Goal: Task Accomplishment & Management: Manage account settings

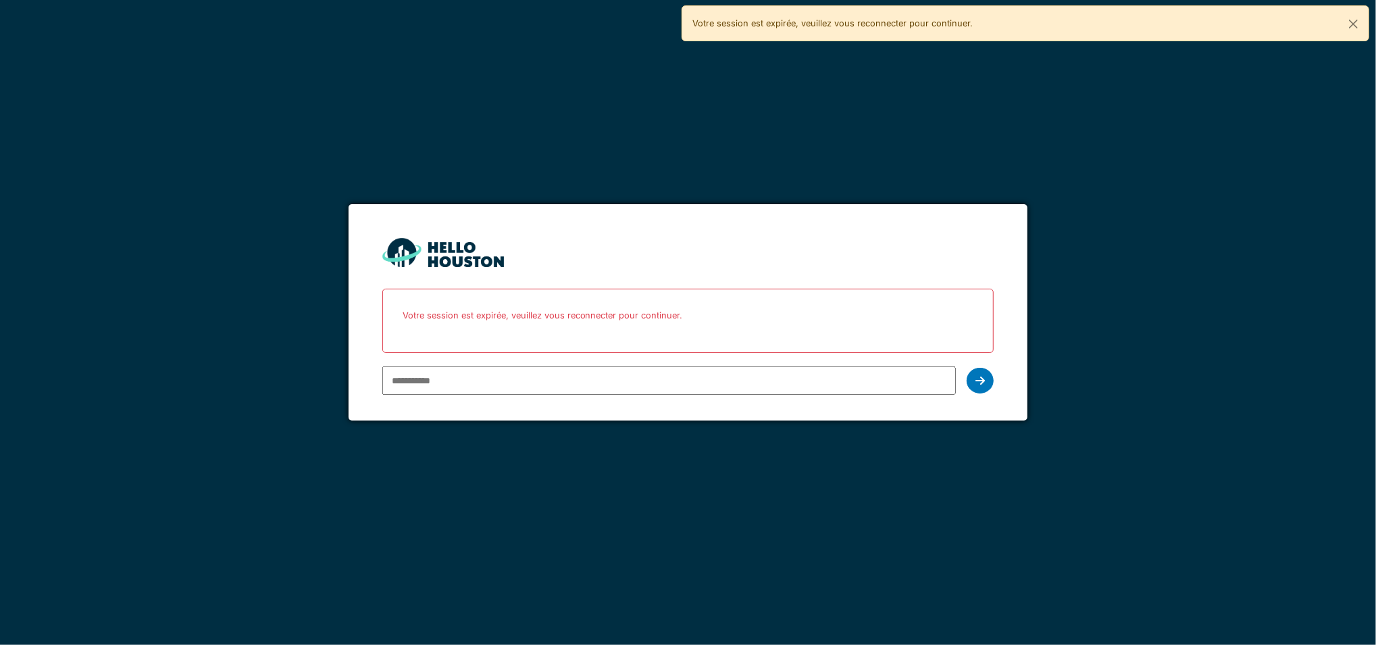
type input "**********"
click at [988, 392] on div "**********" at bounding box center [688, 380] width 612 height 39
click at [984, 389] on div at bounding box center [980, 381] width 27 height 26
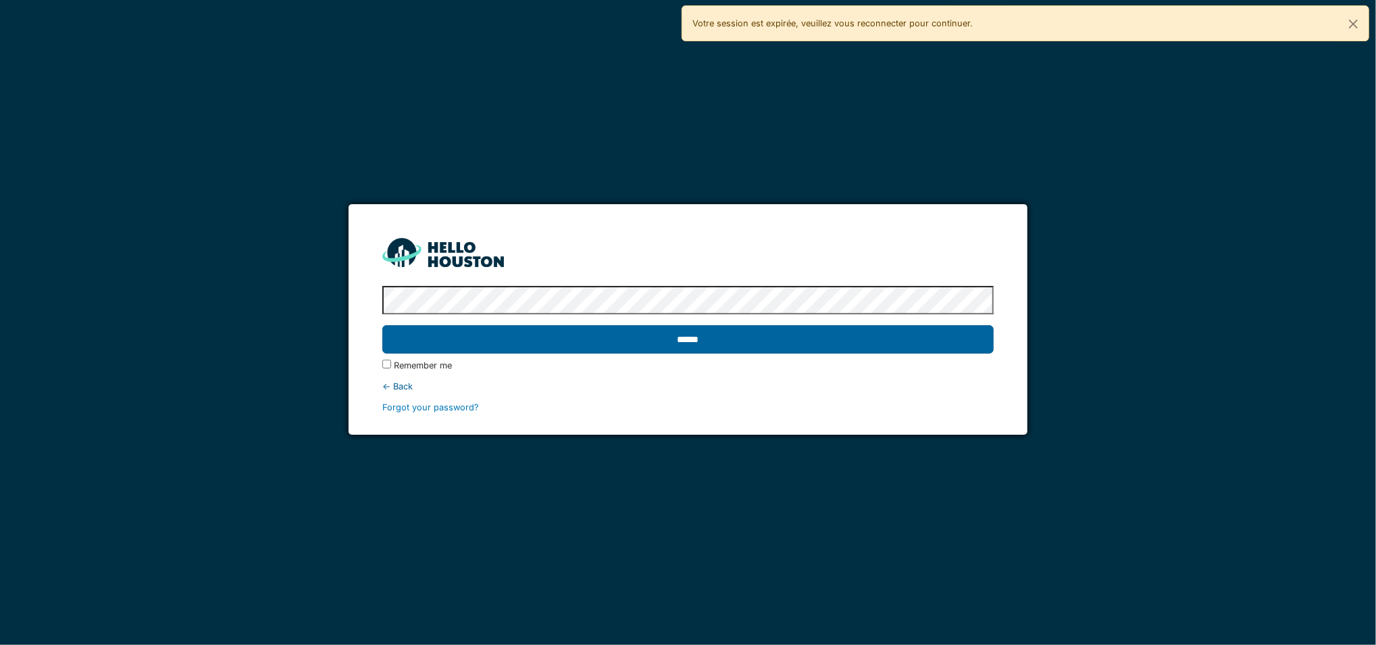
click at [918, 338] on input "******" at bounding box center [688, 339] width 612 height 28
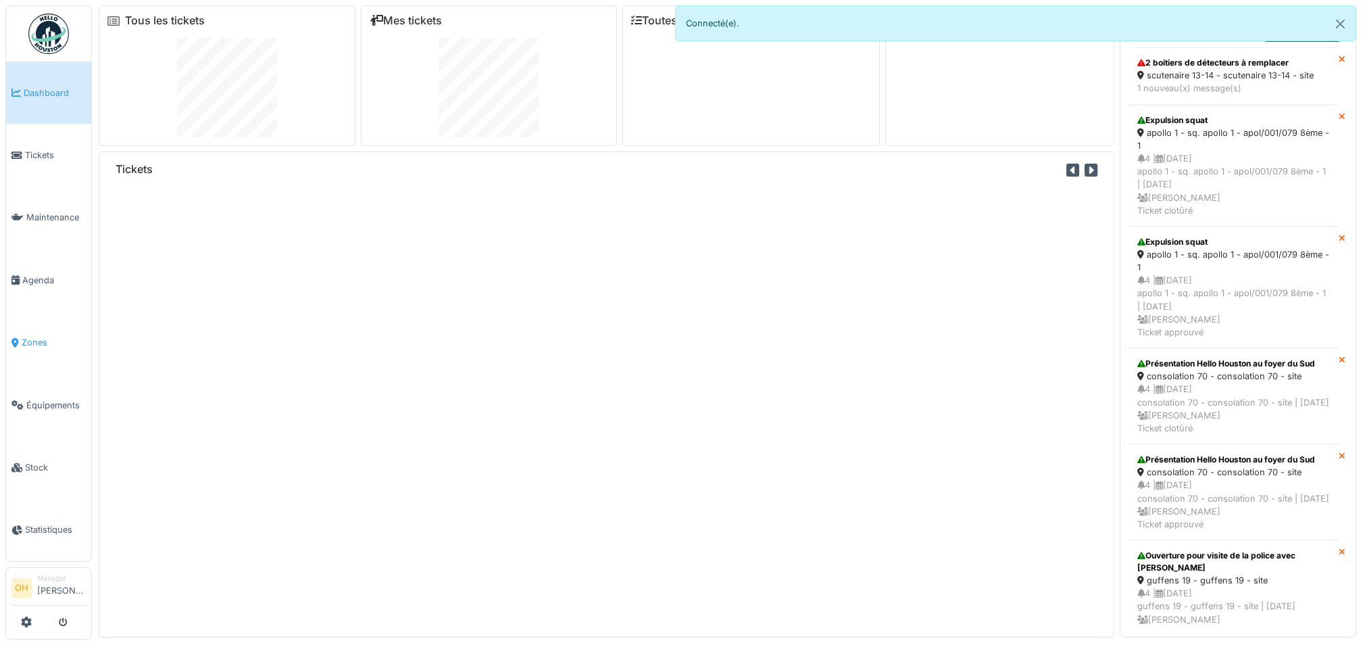
click at [23, 345] on link "Zones" at bounding box center [48, 342] width 85 height 62
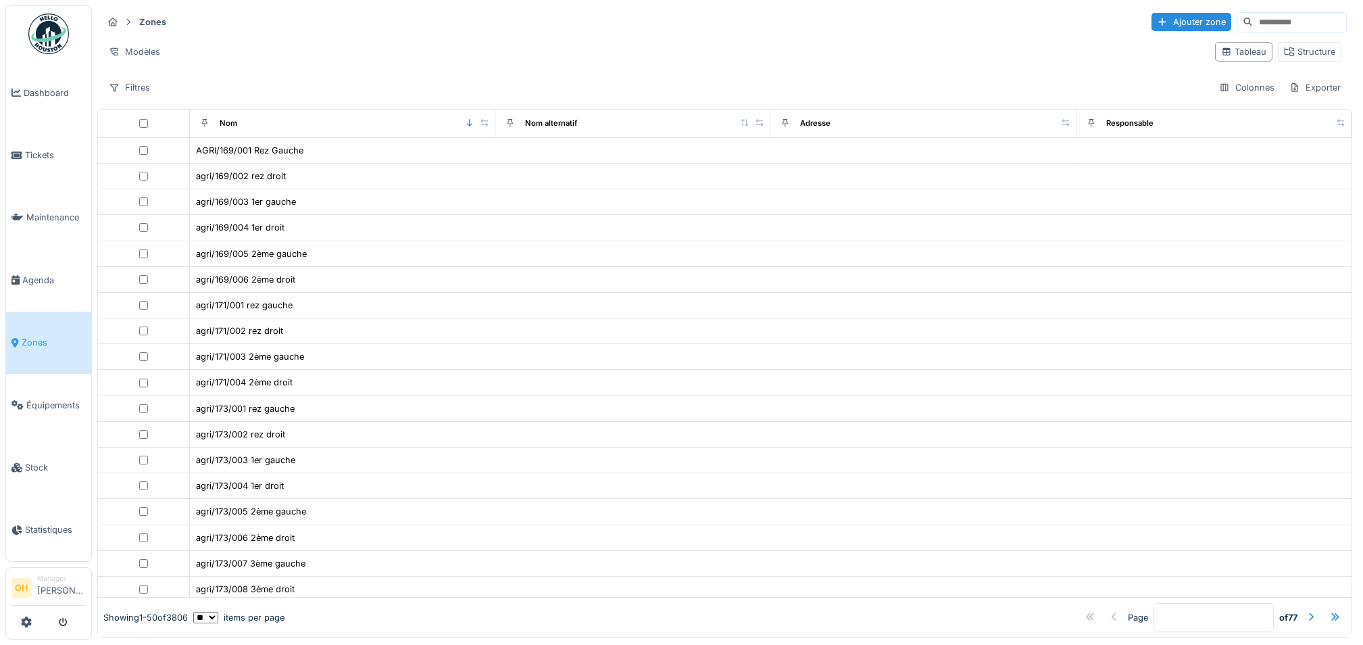
click at [1253, 26] on input at bounding box center [1299, 22] width 93 height 19
click at [1261, 19] on input "**********" at bounding box center [1282, 22] width 93 height 19
drag, startPoint x: 1249, startPoint y: 28, endPoint x: 1225, endPoint y: 31, distance: 23.8
click at [1225, 31] on div "**********" at bounding box center [1283, 22] width 126 height 20
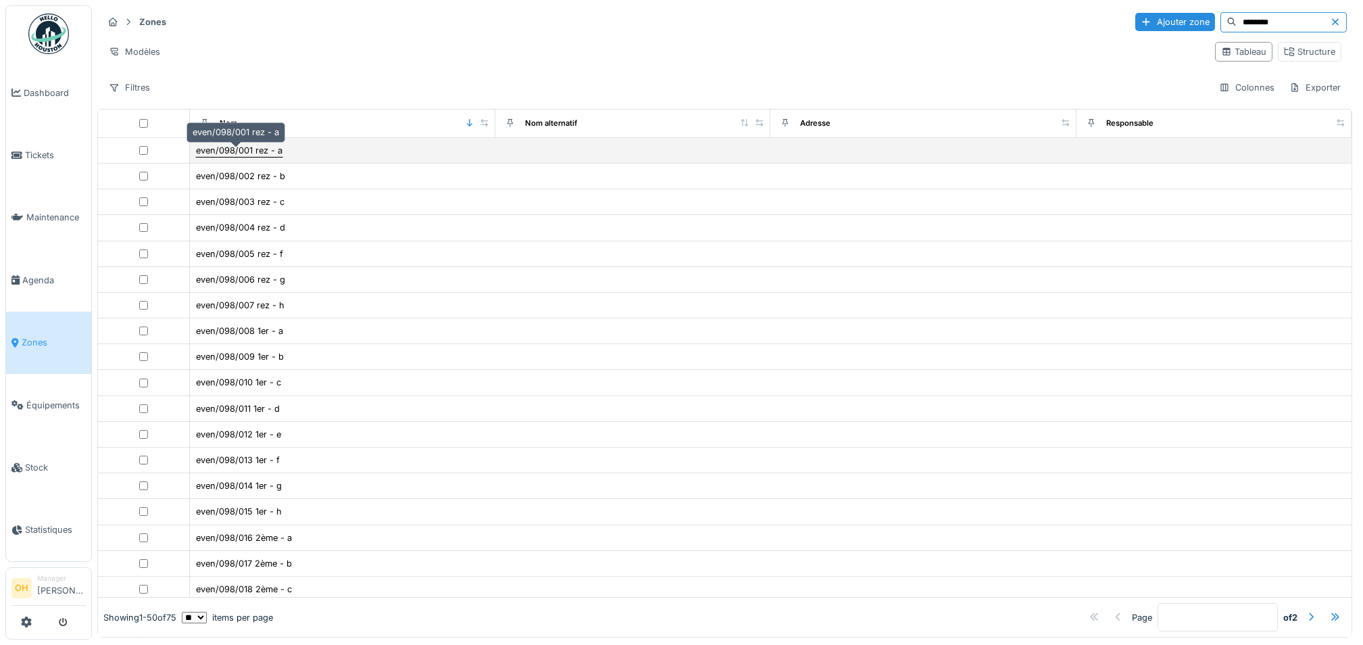
type input "********"
click at [232, 150] on div "even/098/001 rez - a" at bounding box center [239, 150] width 86 height 13
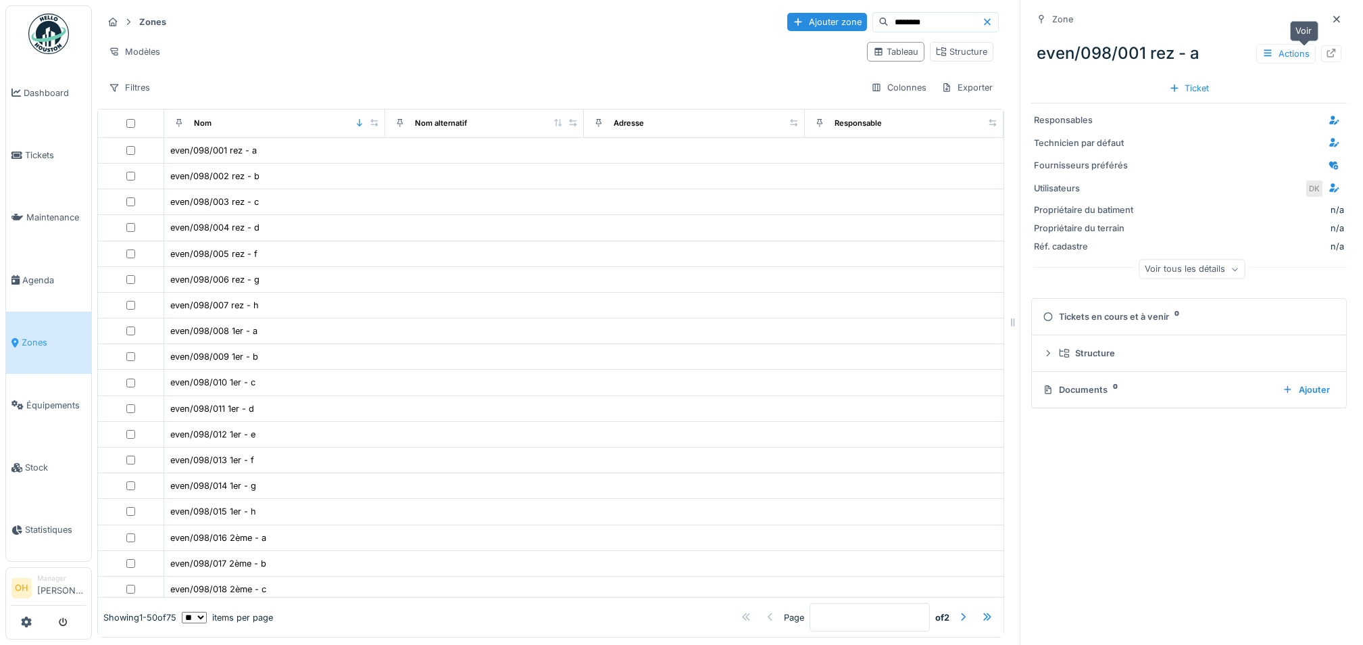
click at [1326, 57] on div at bounding box center [1331, 53] width 11 height 13
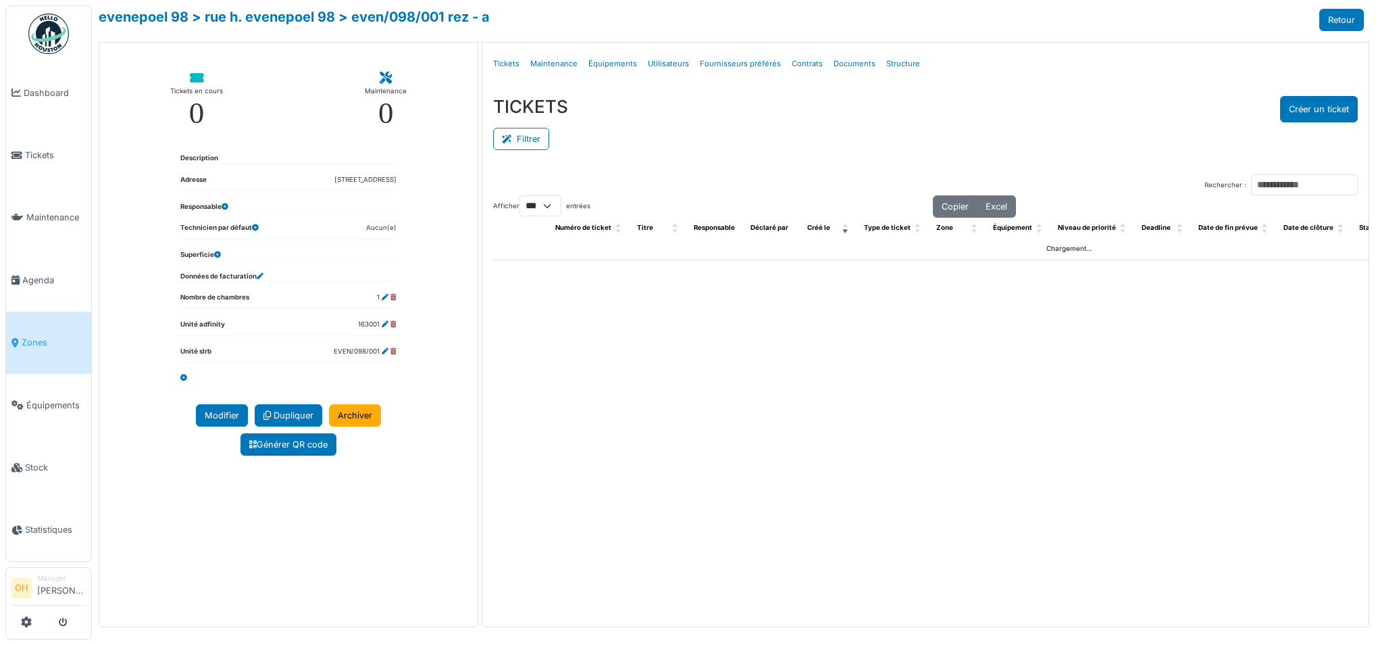
select select "***"
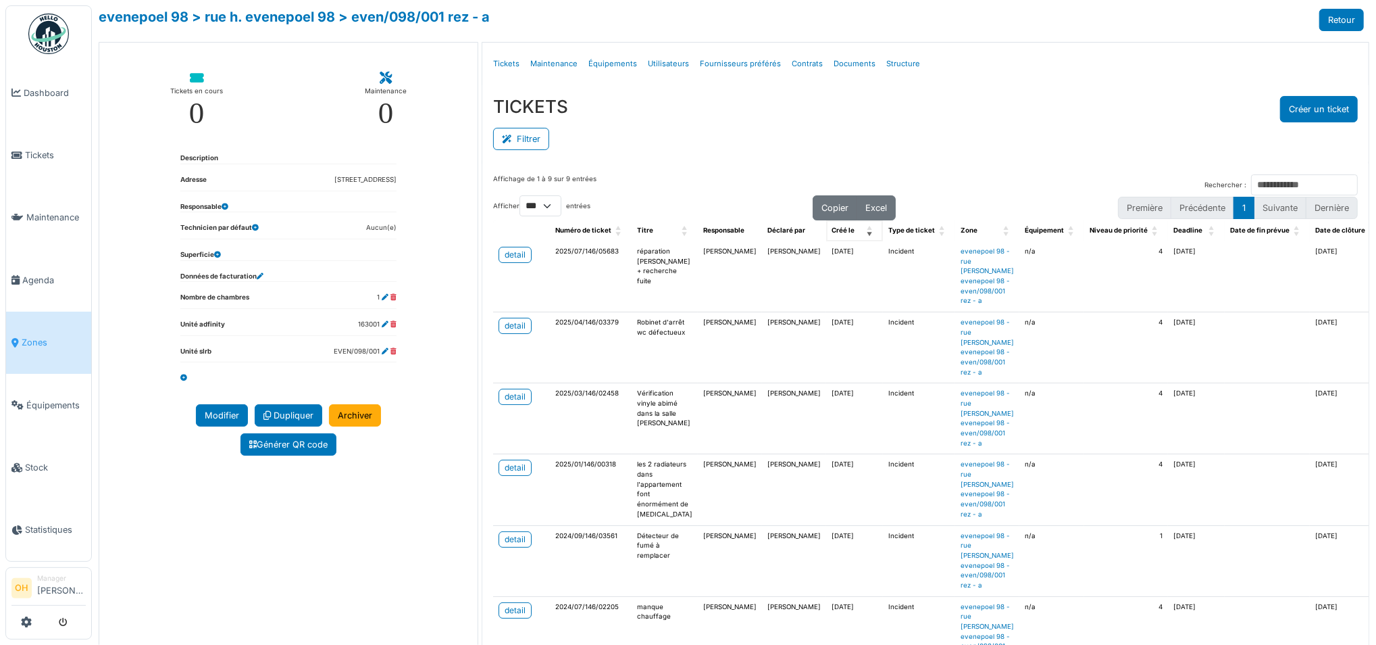
click at [867, 232] on span "Créé le: Activate to remove sorting" at bounding box center [871, 230] width 8 height 21
click at [867, 234] on span "Créé le: Activate to sort" at bounding box center [871, 230] width 8 height 21
click at [832, 230] on div "Créé le" at bounding box center [847, 231] width 31 height 10
click at [521, 257] on div "detail" at bounding box center [515, 255] width 21 height 12
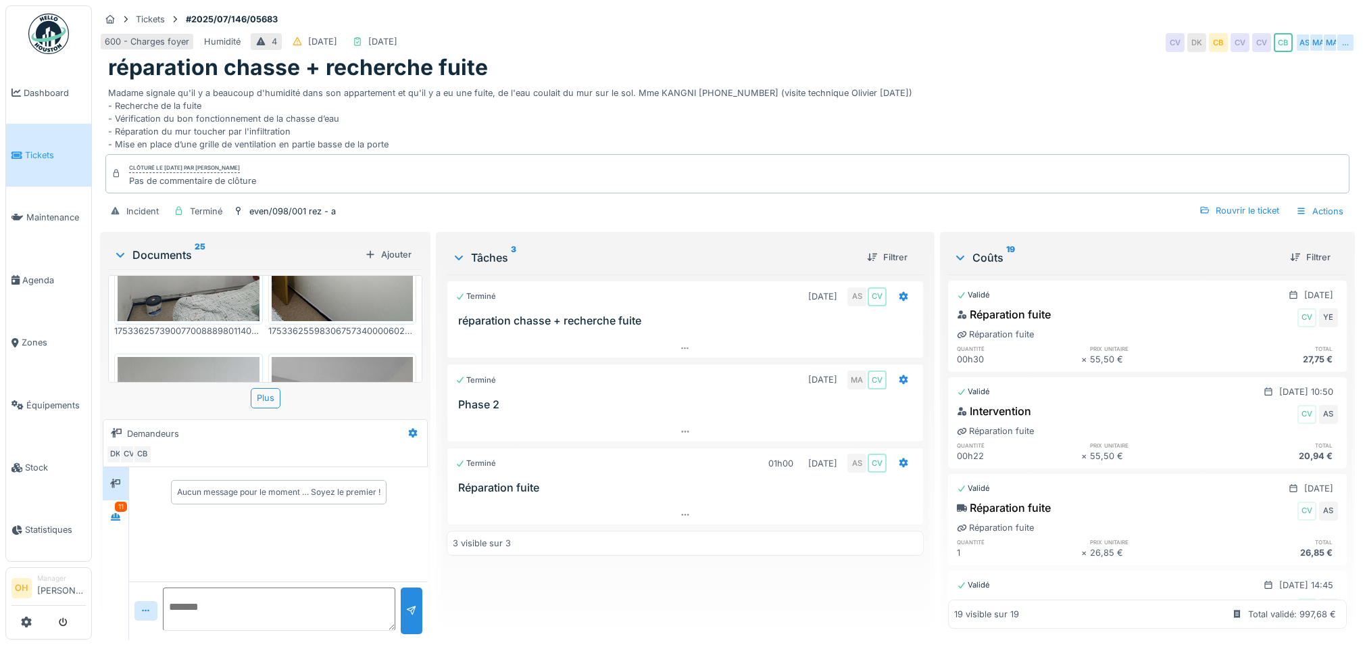
scroll to position [180, 0]
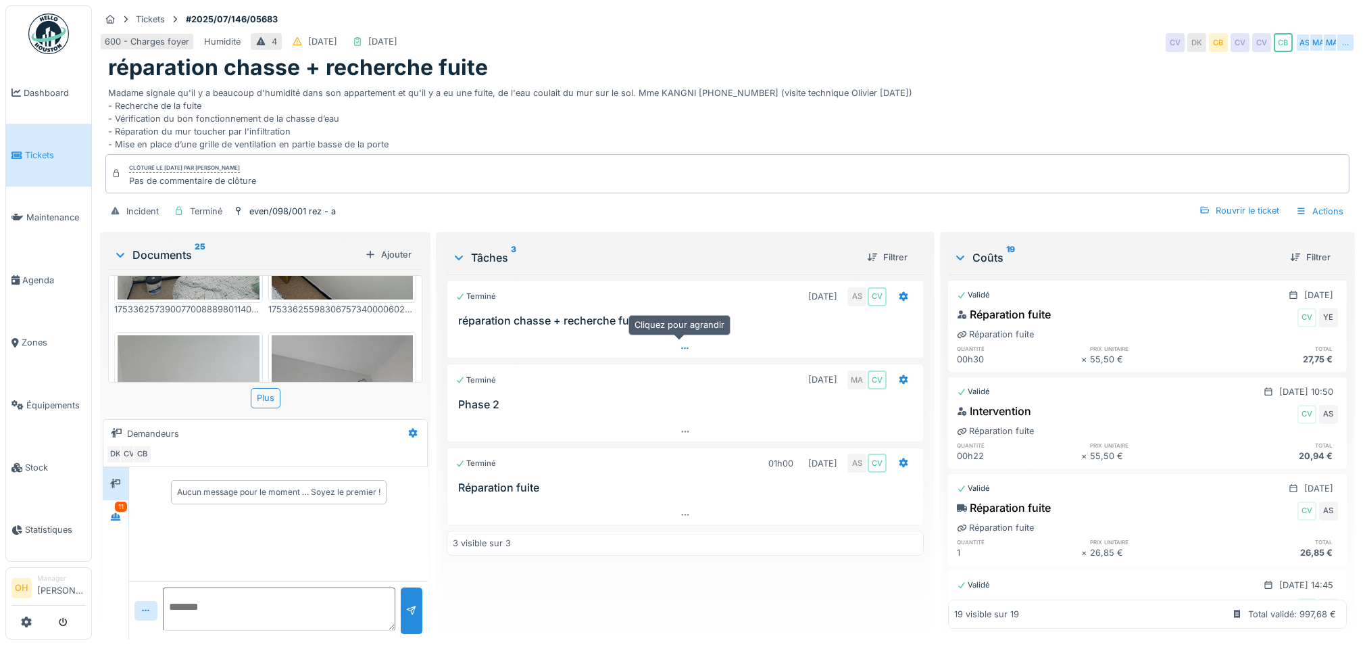
click at [671, 343] on div at bounding box center [685, 349] width 476 height 20
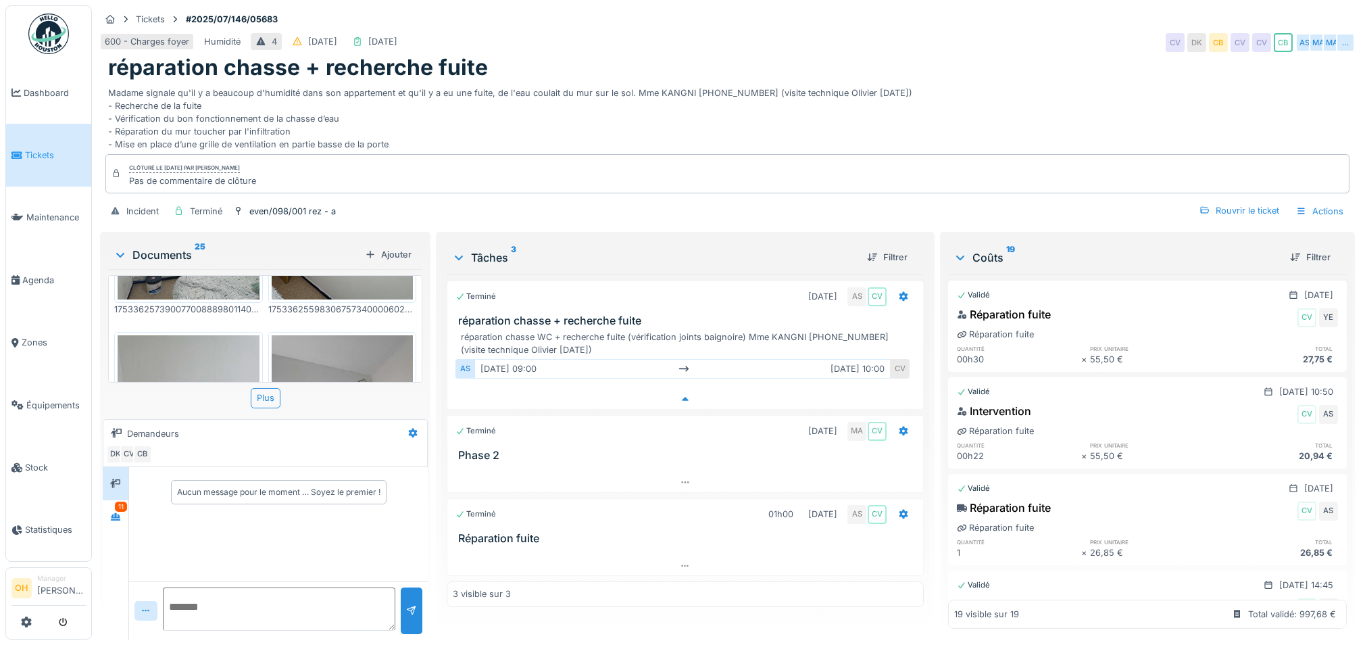
scroll to position [14, 0]
click at [682, 481] on icon at bounding box center [685, 482] width 7 height 2
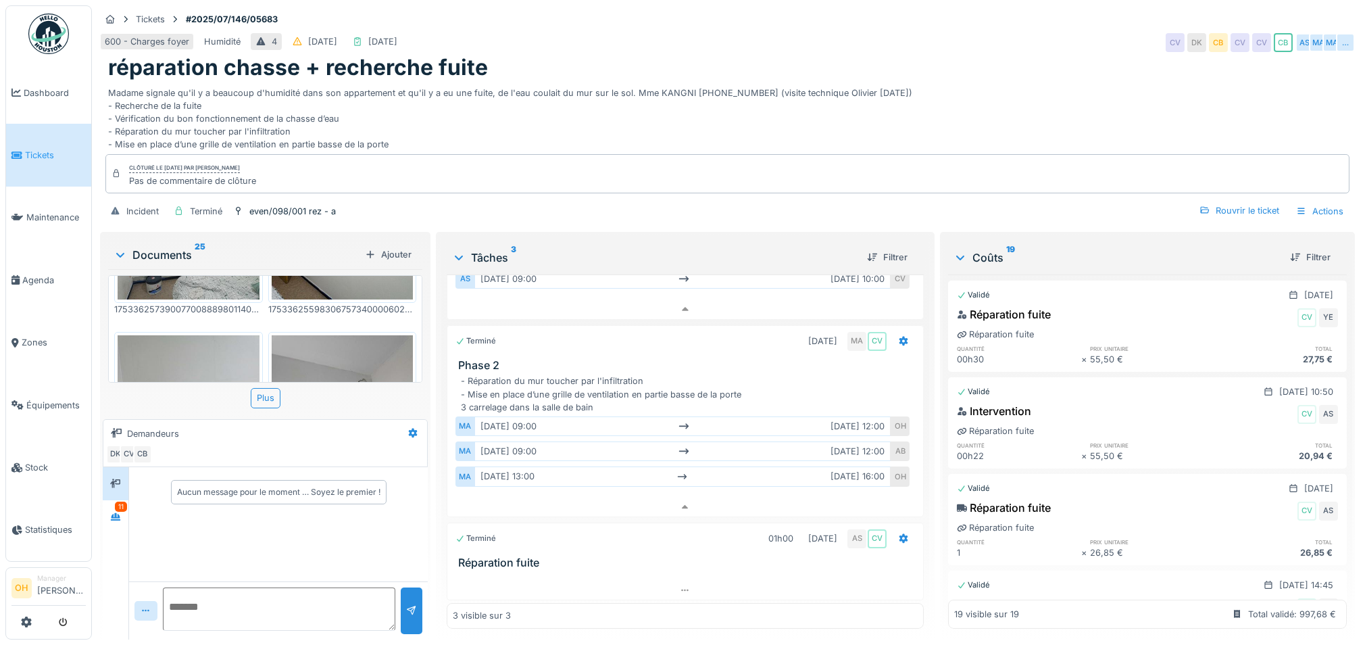
scroll to position [93, 0]
click at [680, 584] on icon at bounding box center [685, 588] width 11 height 9
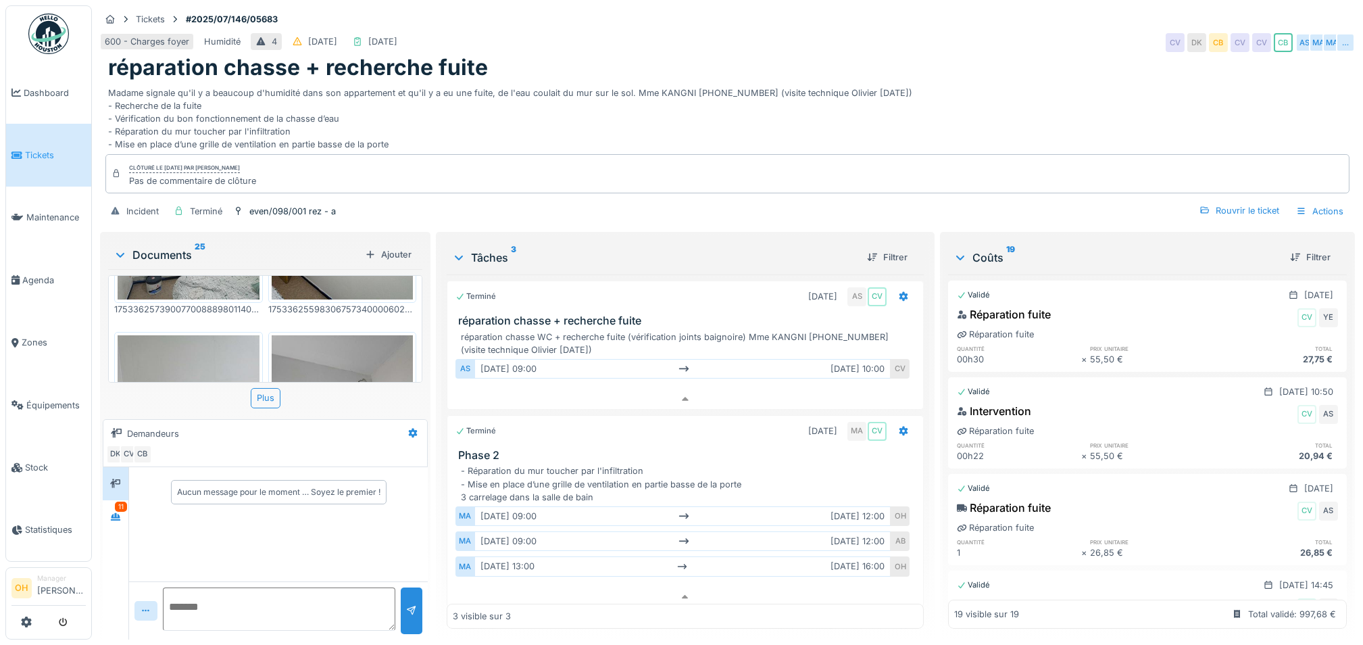
scroll to position [0, 0]
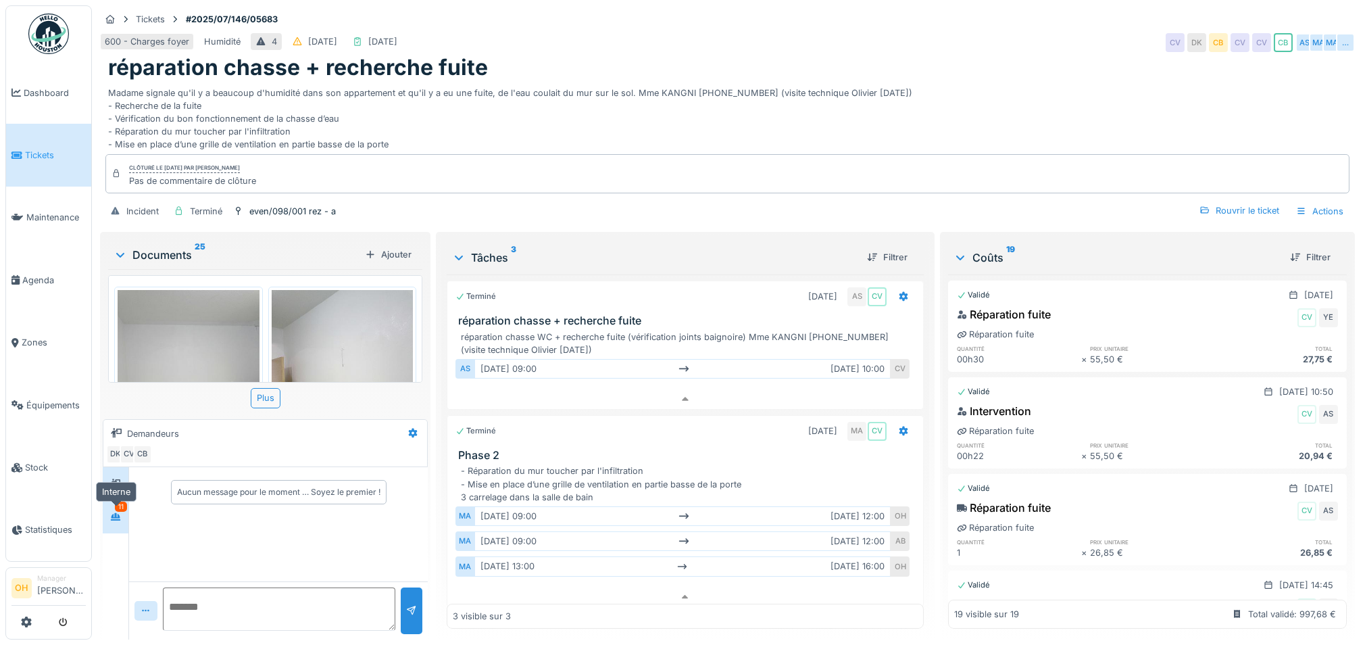
click at [107, 511] on div at bounding box center [115, 516] width 20 height 17
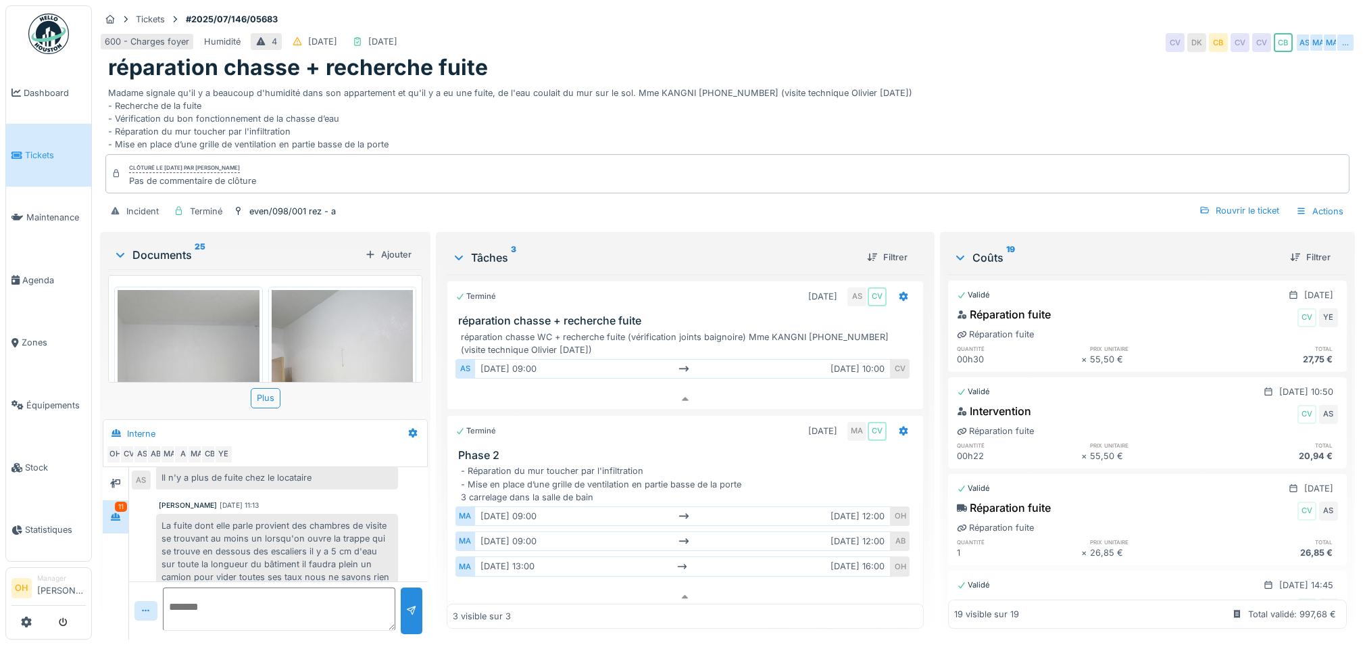
scroll to position [14, 0]
drag, startPoint x: 372, startPoint y: 487, endPoint x: 384, endPoint y: 509, distance: 25.1
drag, startPoint x: 275, startPoint y: 512, endPoint x: 280, endPoint y: 537, distance: 25.4
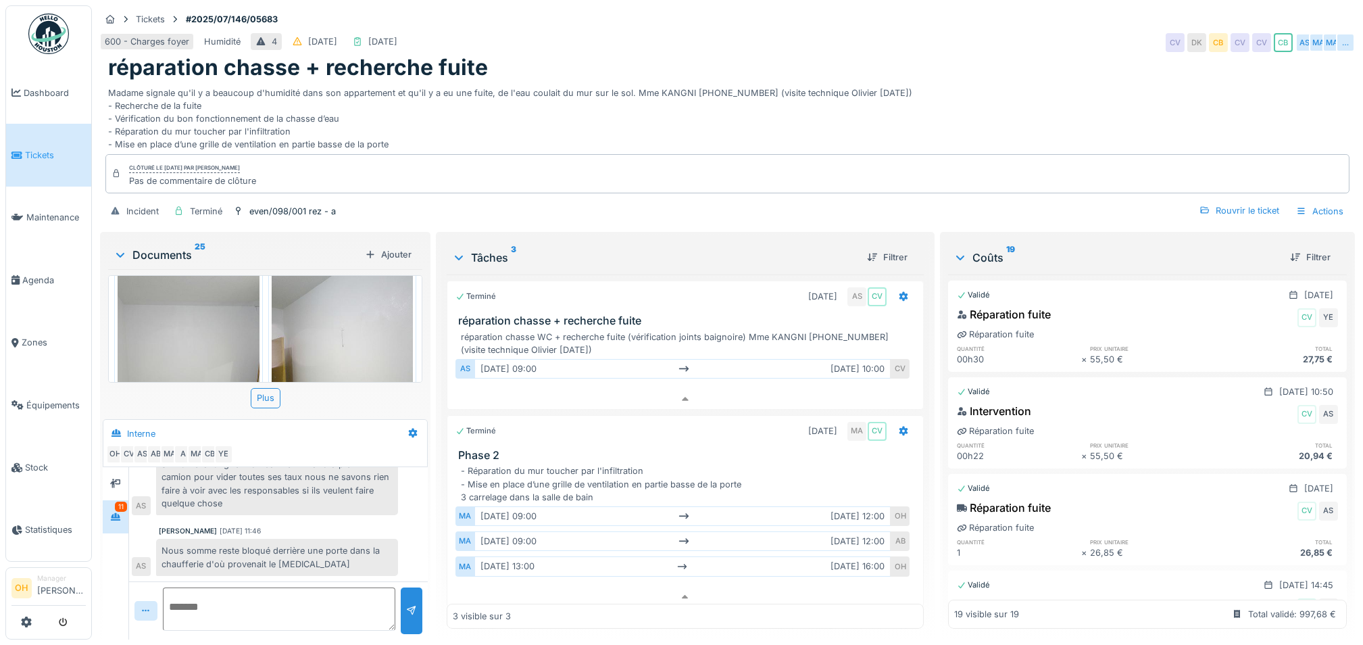
scroll to position [0, 0]
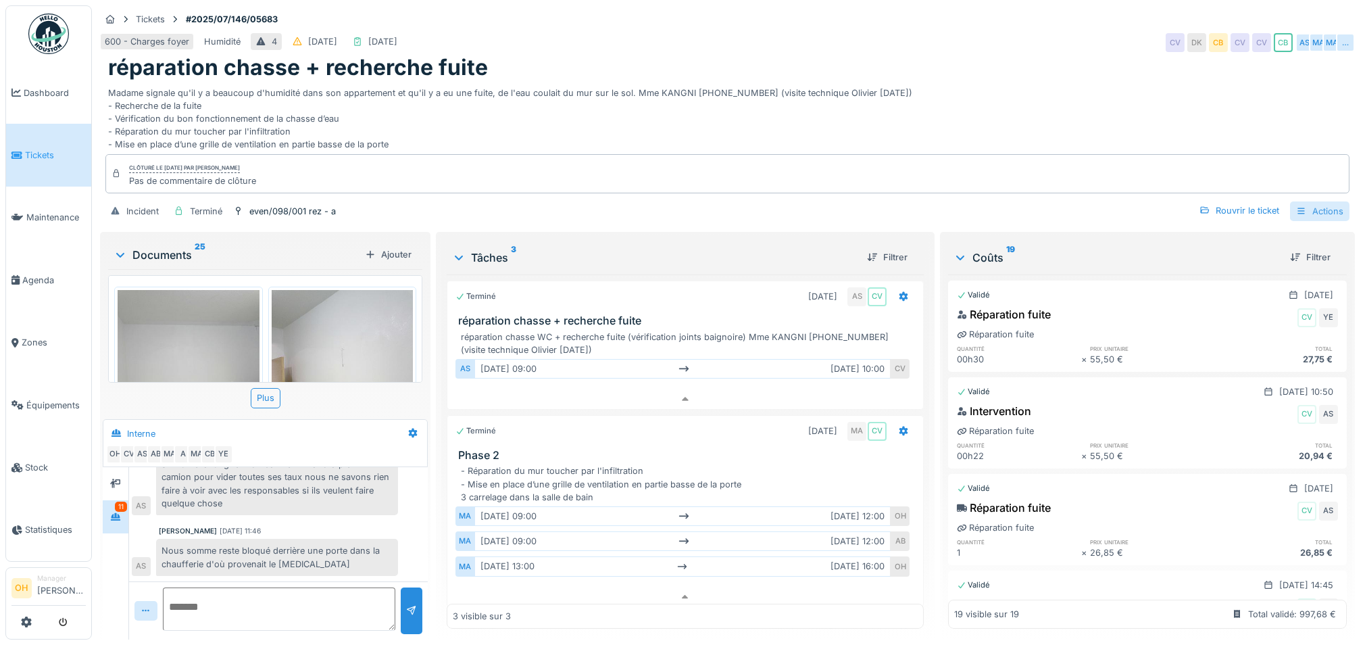
click at [1311, 201] on div "Actions" at bounding box center [1319, 211] width 59 height 20
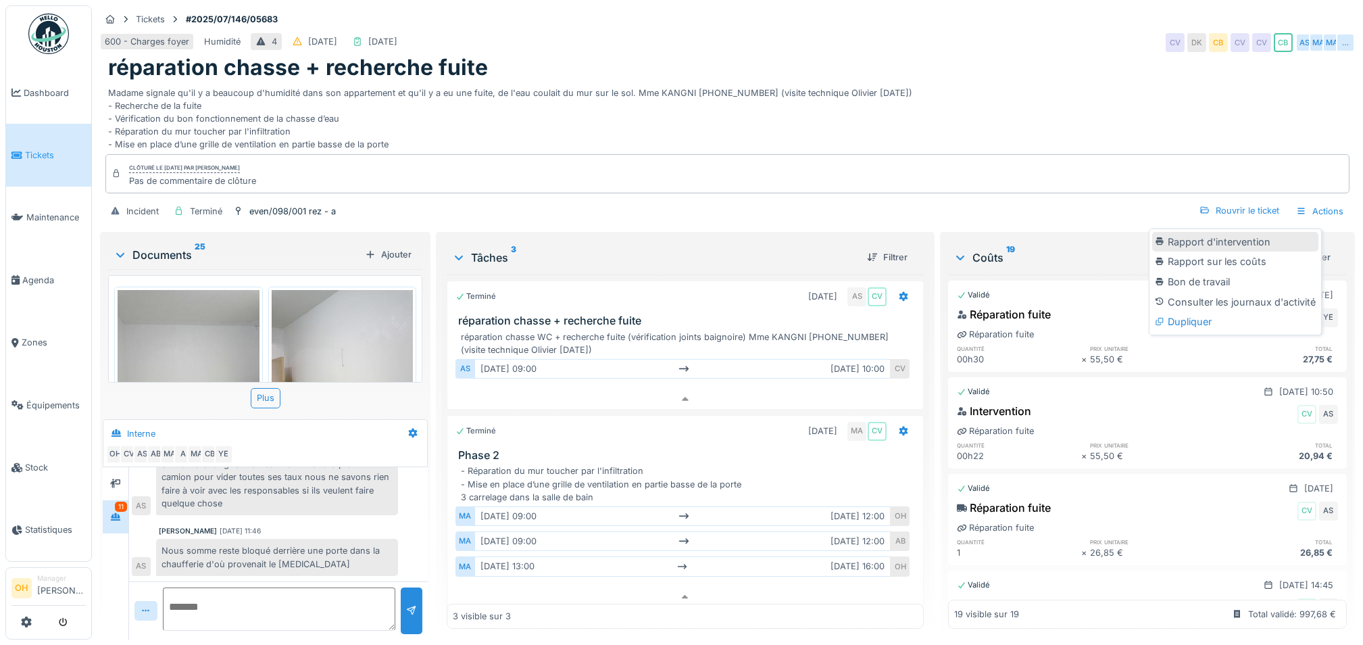
click at [1203, 232] on div "Rapport d'intervention" at bounding box center [1235, 242] width 166 height 20
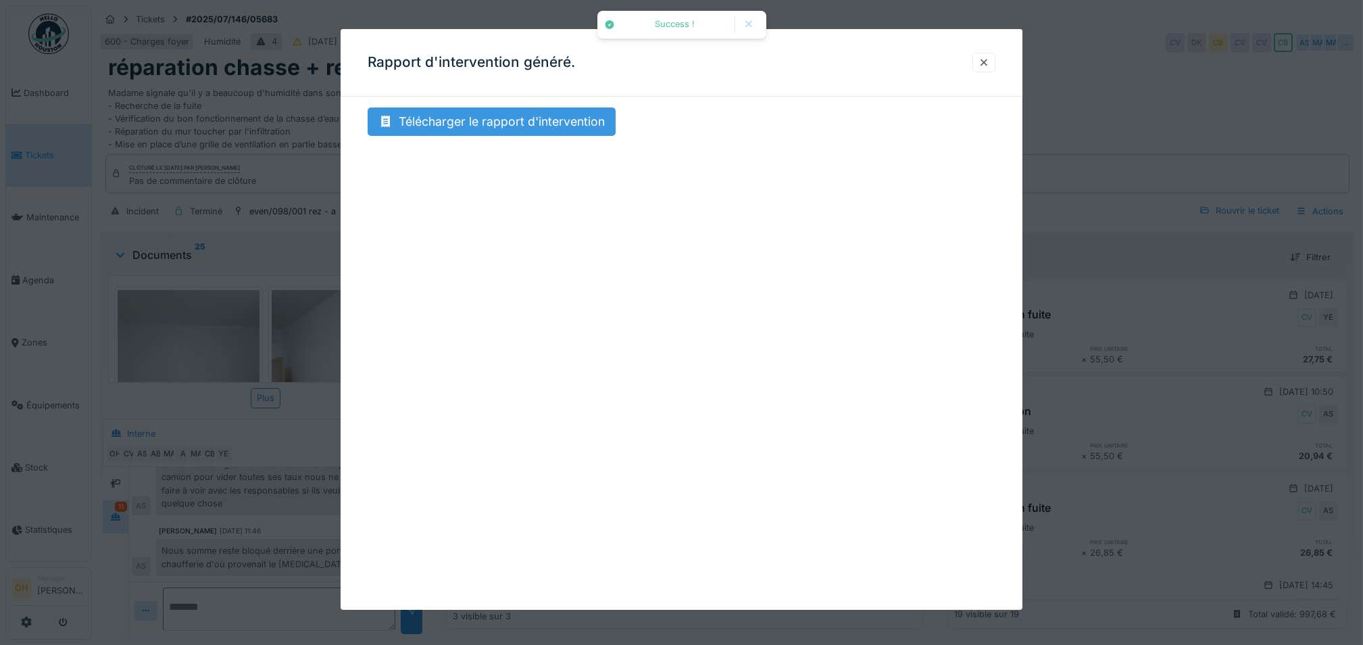
click at [505, 120] on div "Télécharger le rapport d'intervention" at bounding box center [492, 121] width 248 height 28
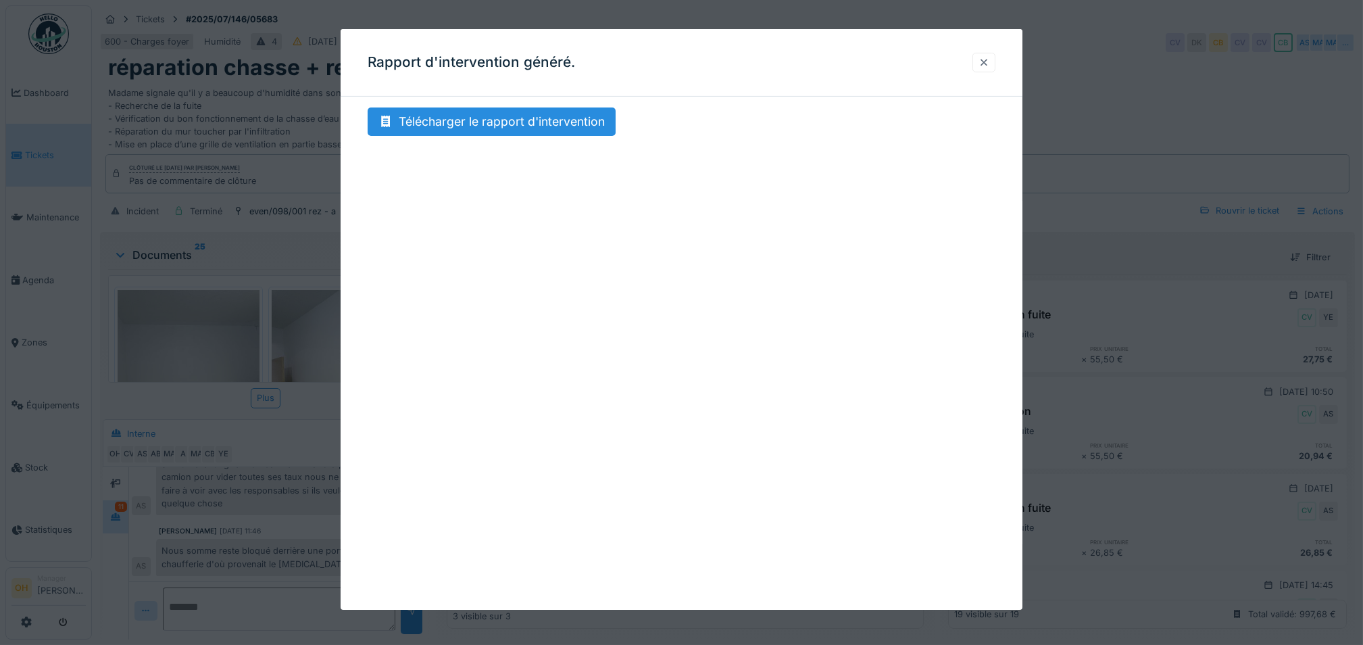
click at [986, 66] on div at bounding box center [983, 62] width 11 height 13
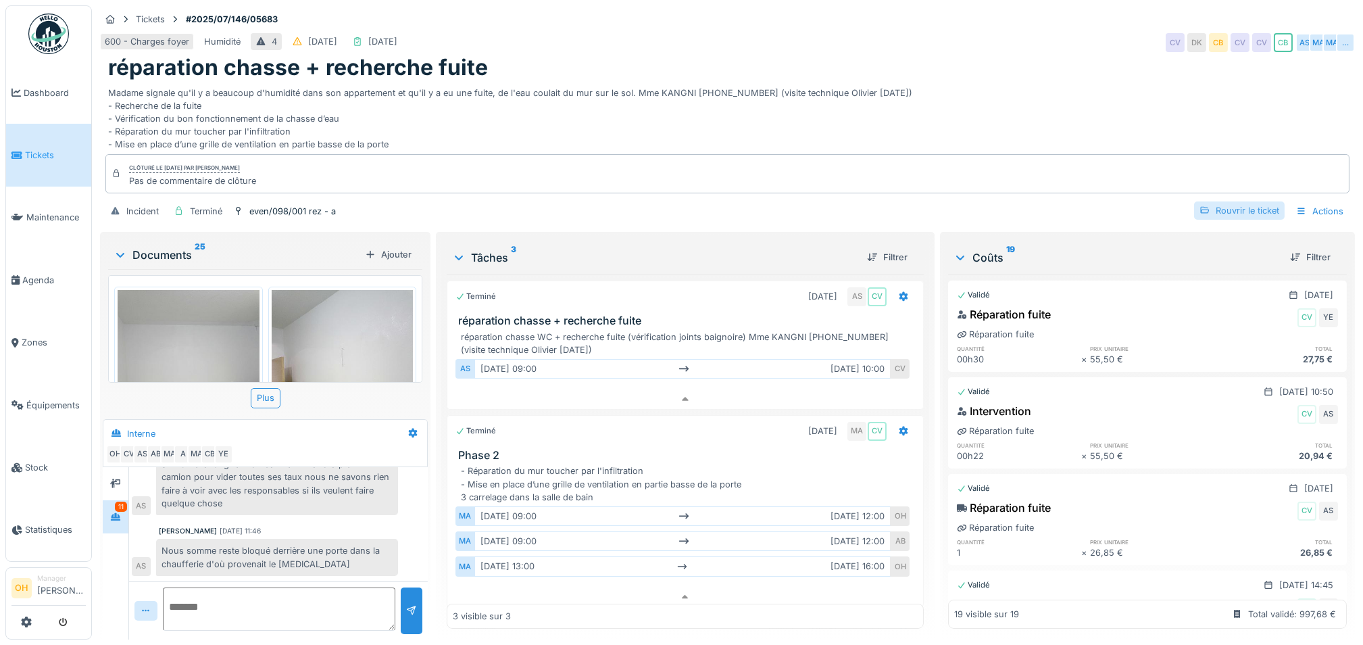
click at [1247, 201] on div "Rouvrir le ticket" at bounding box center [1239, 210] width 91 height 18
click at [1301, 201] on div "Actions" at bounding box center [1319, 211] width 59 height 20
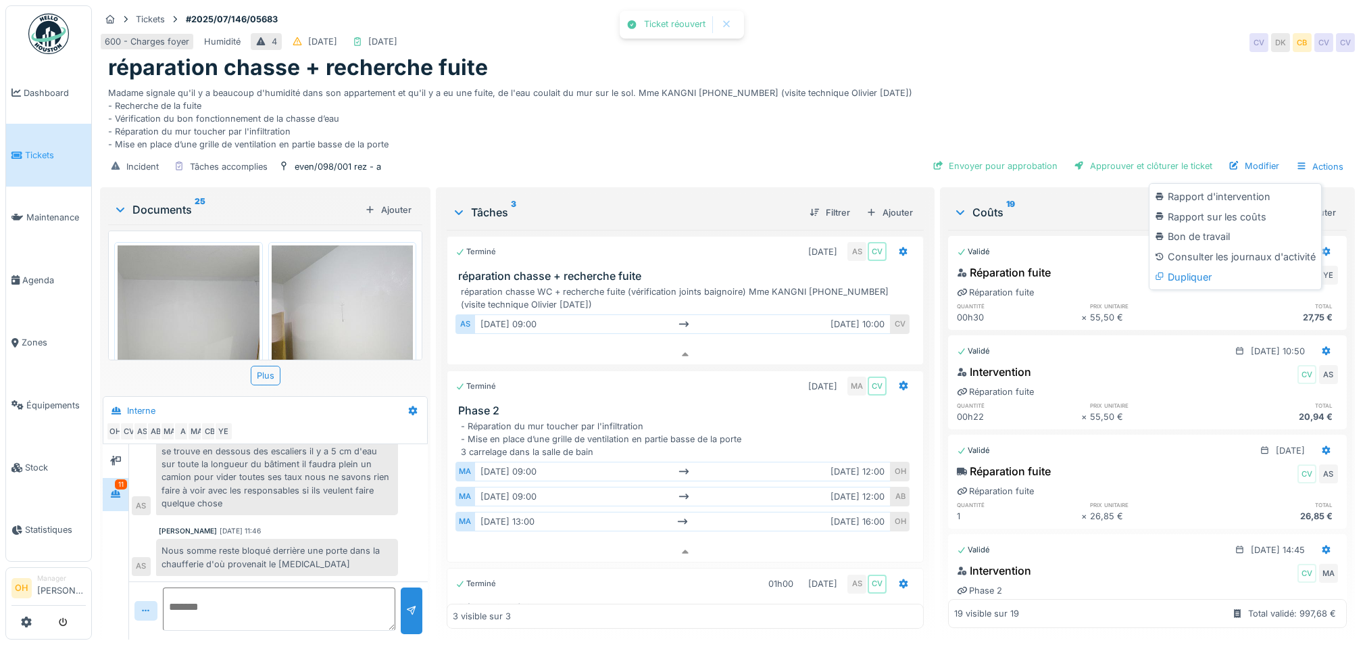
scroll to position [647, 0]
click at [1099, 81] on div "Madame signale qu'il y a beaucoup d'humidité dans son appartement et qu'il y a …" at bounding box center [727, 116] width 1238 height 70
click at [1166, 157] on div "Approuver et clôturer le ticket" at bounding box center [1142, 166] width 149 height 18
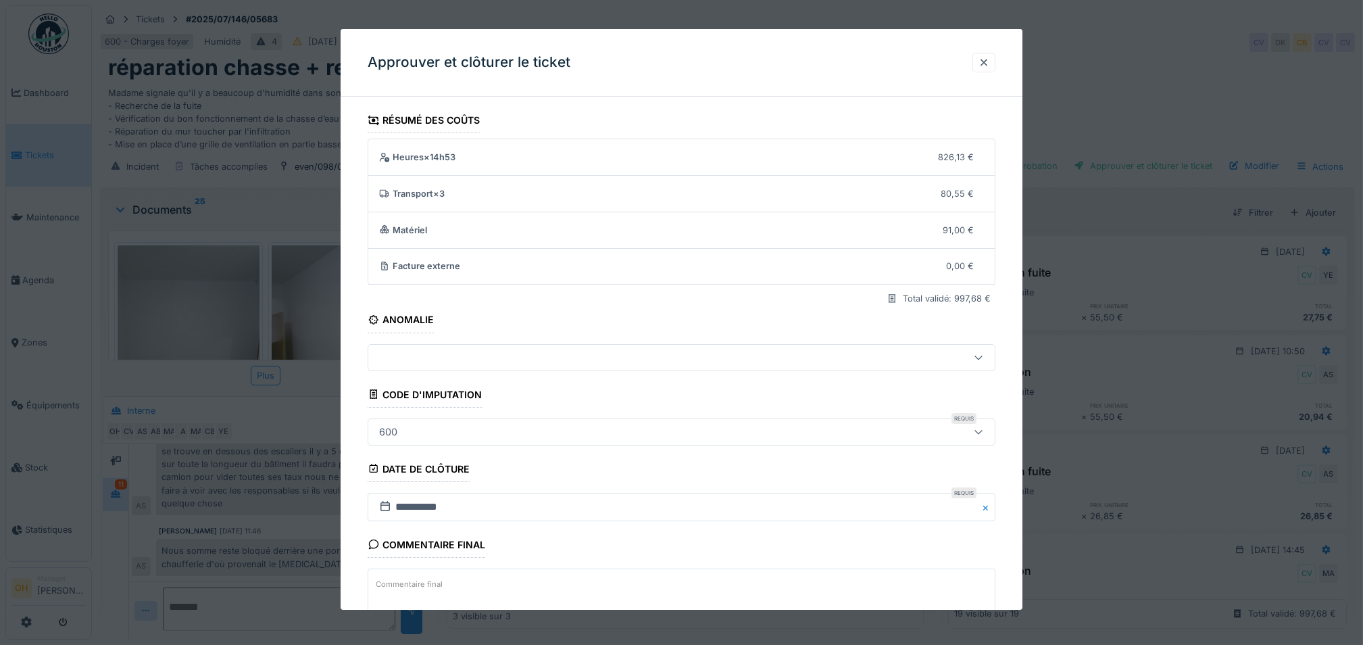
scroll to position [95, 0]
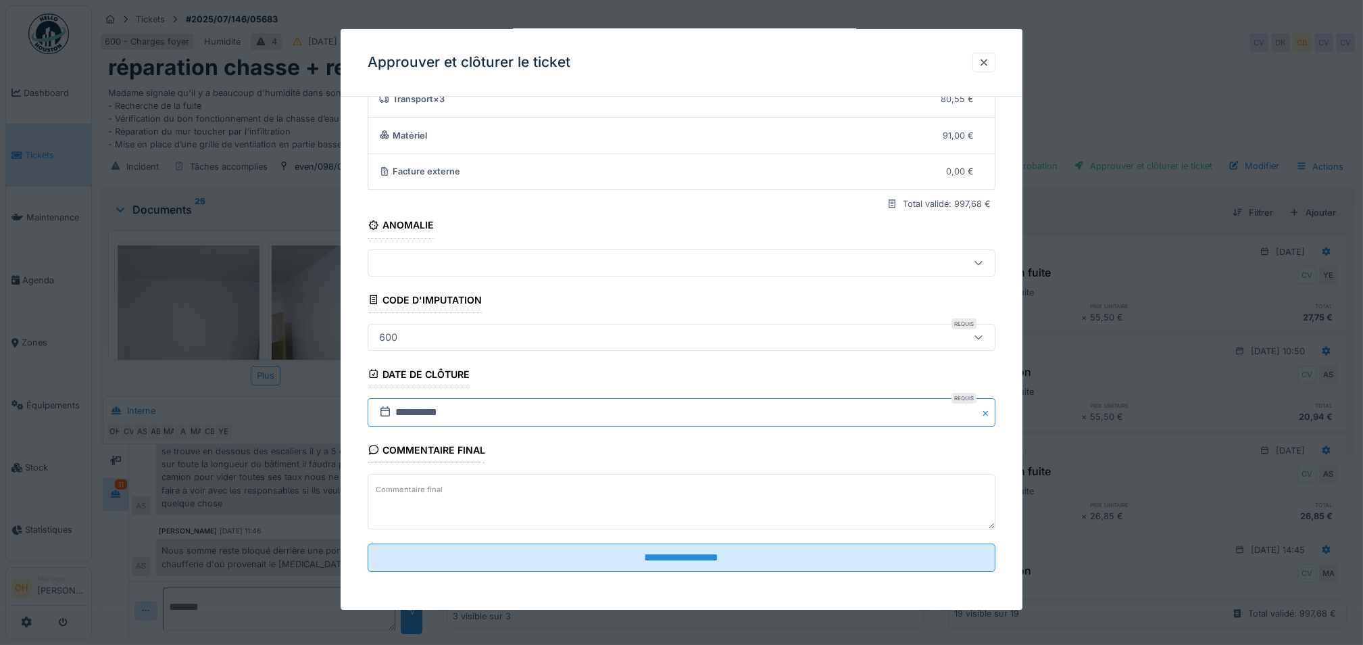
click at [739, 412] on input "**********" at bounding box center [682, 412] width 628 height 28
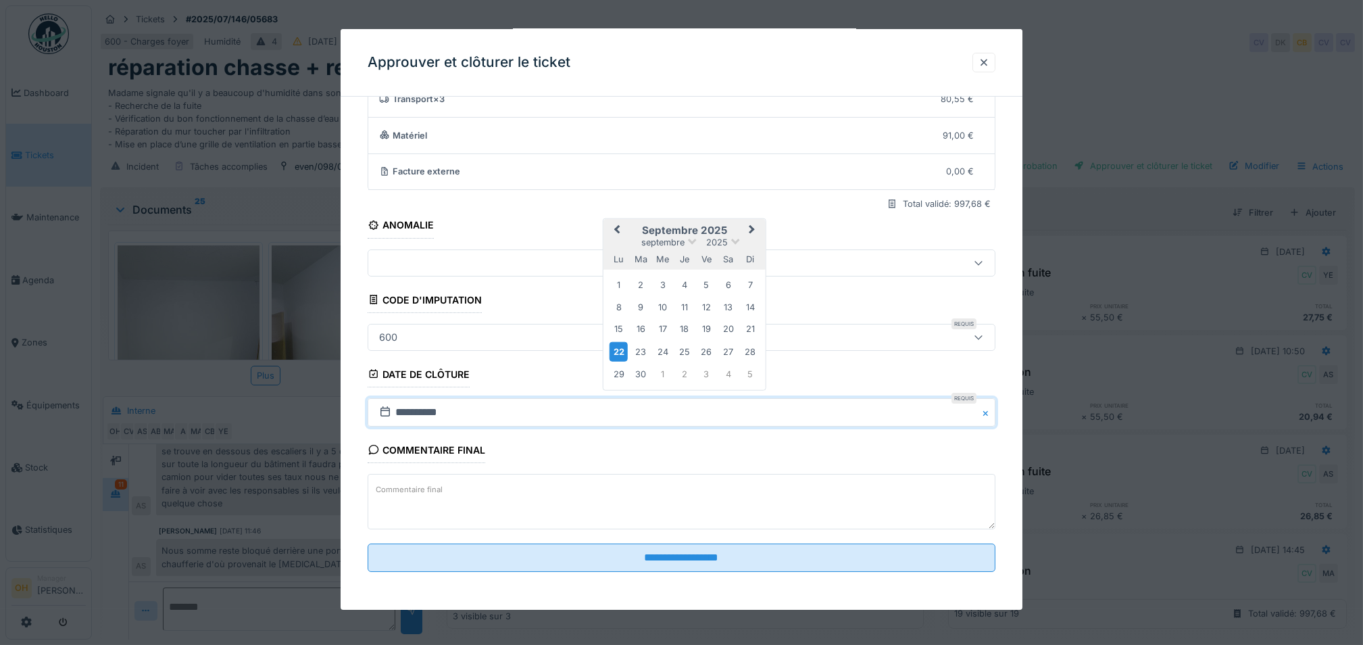
click at [620, 224] on button "Previous Month" at bounding box center [616, 231] width 22 height 22
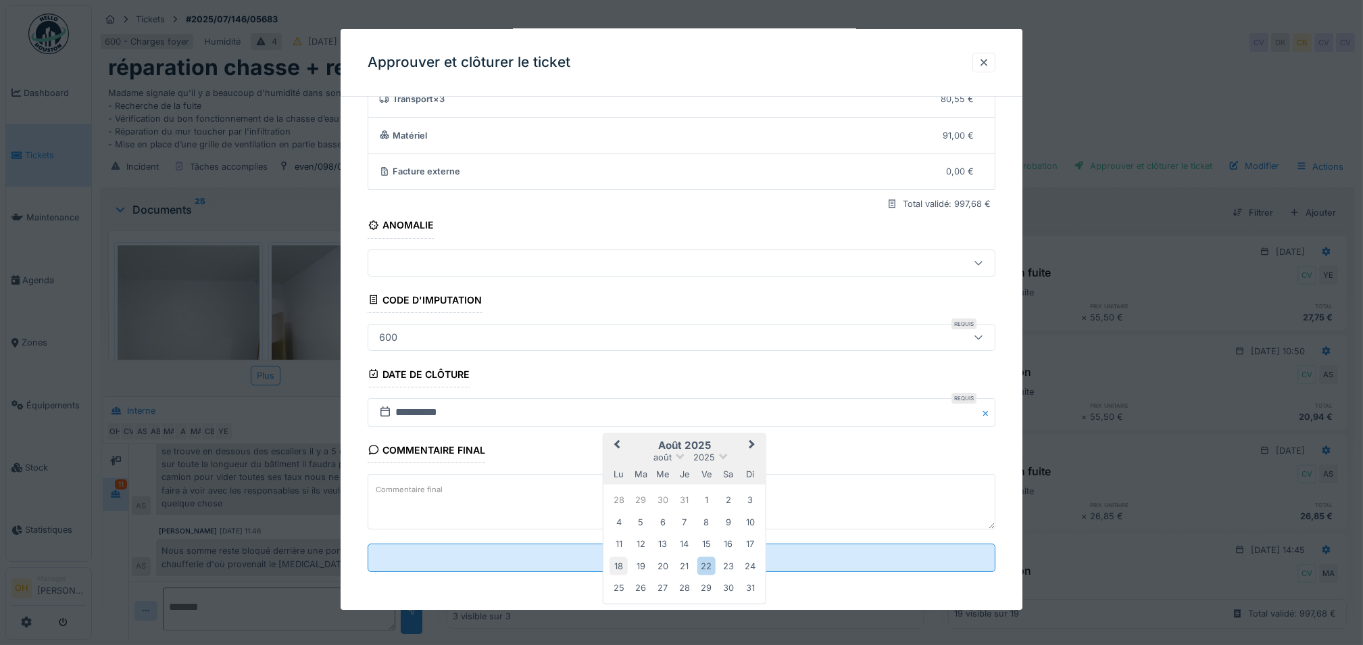
click at [622, 567] on div "18" at bounding box center [618, 565] width 18 height 18
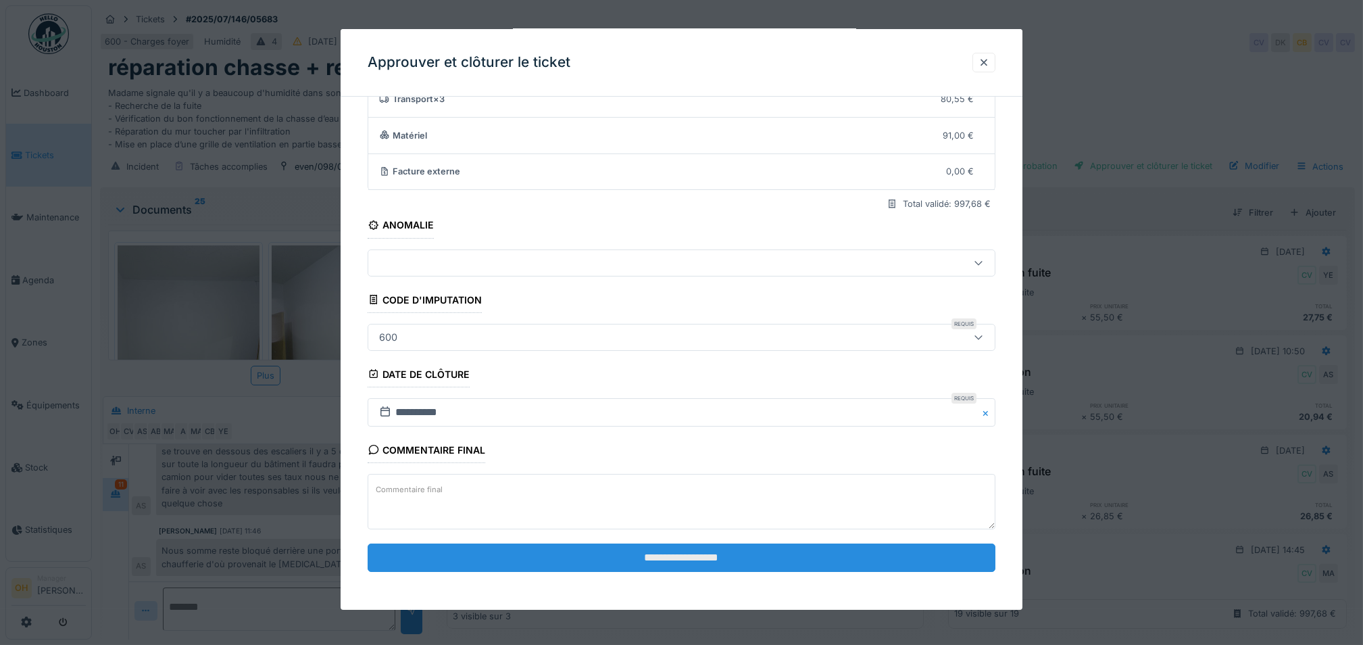
click at [638, 553] on input "**********" at bounding box center [682, 557] width 628 height 28
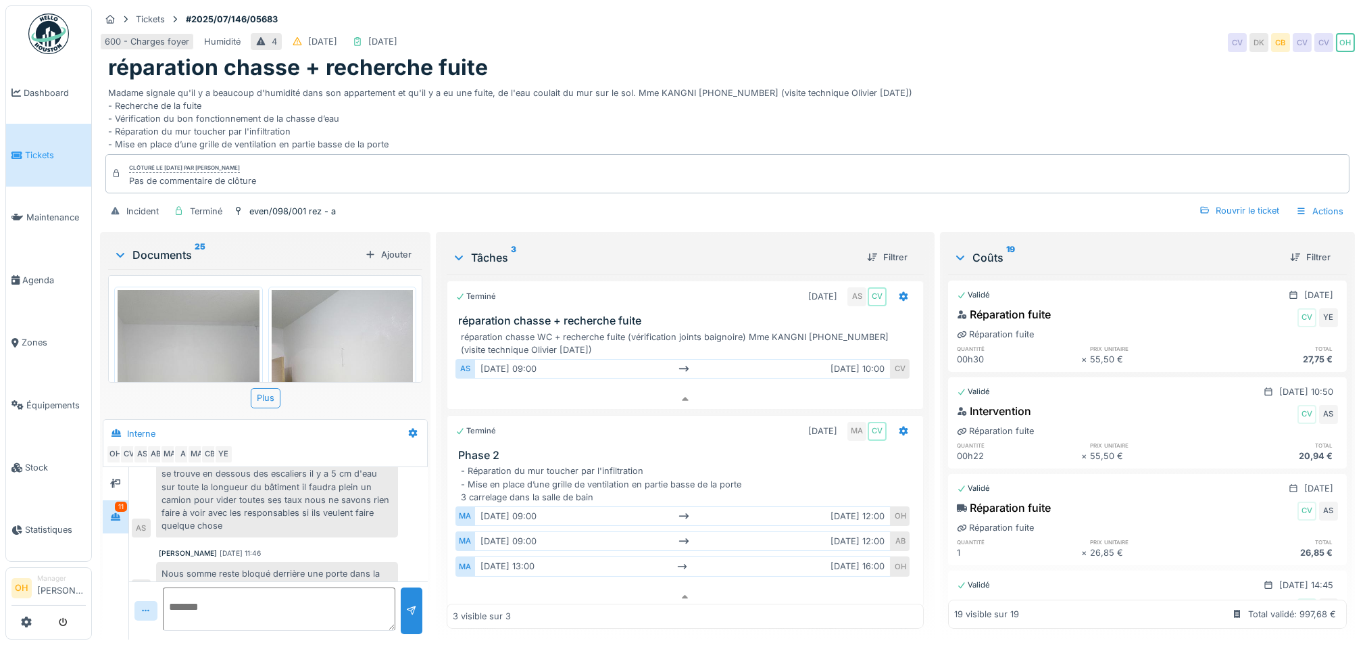
scroll to position [671, 0]
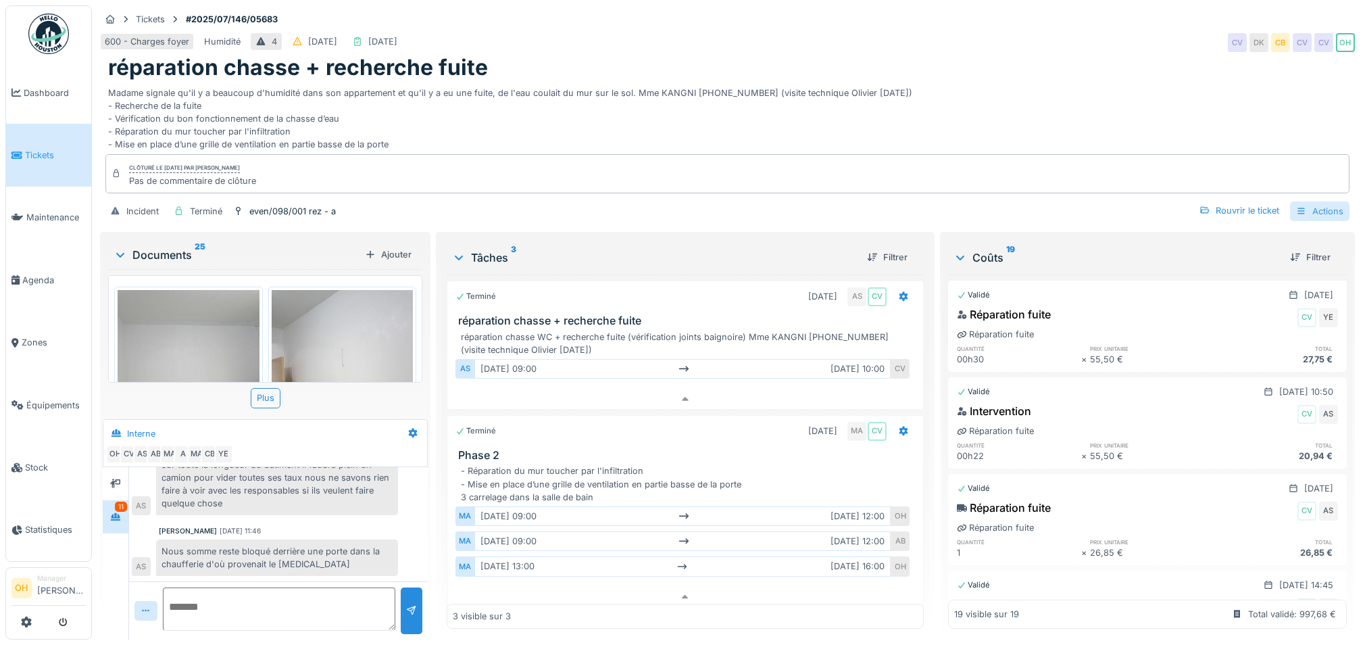
click at [1296, 205] on div at bounding box center [1301, 211] width 11 height 13
click at [1249, 292] on div "Consulter les journaux d'activité" at bounding box center [1235, 302] width 166 height 20
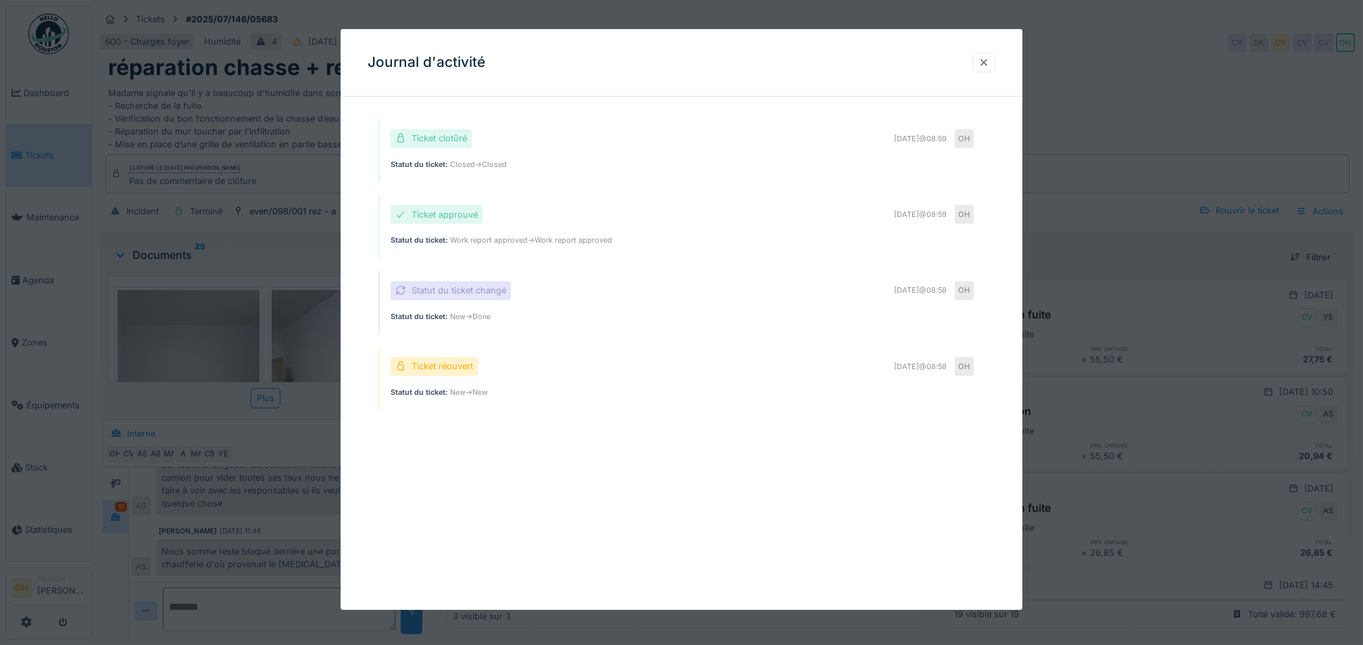
click at [989, 64] on div at bounding box center [983, 62] width 11 height 13
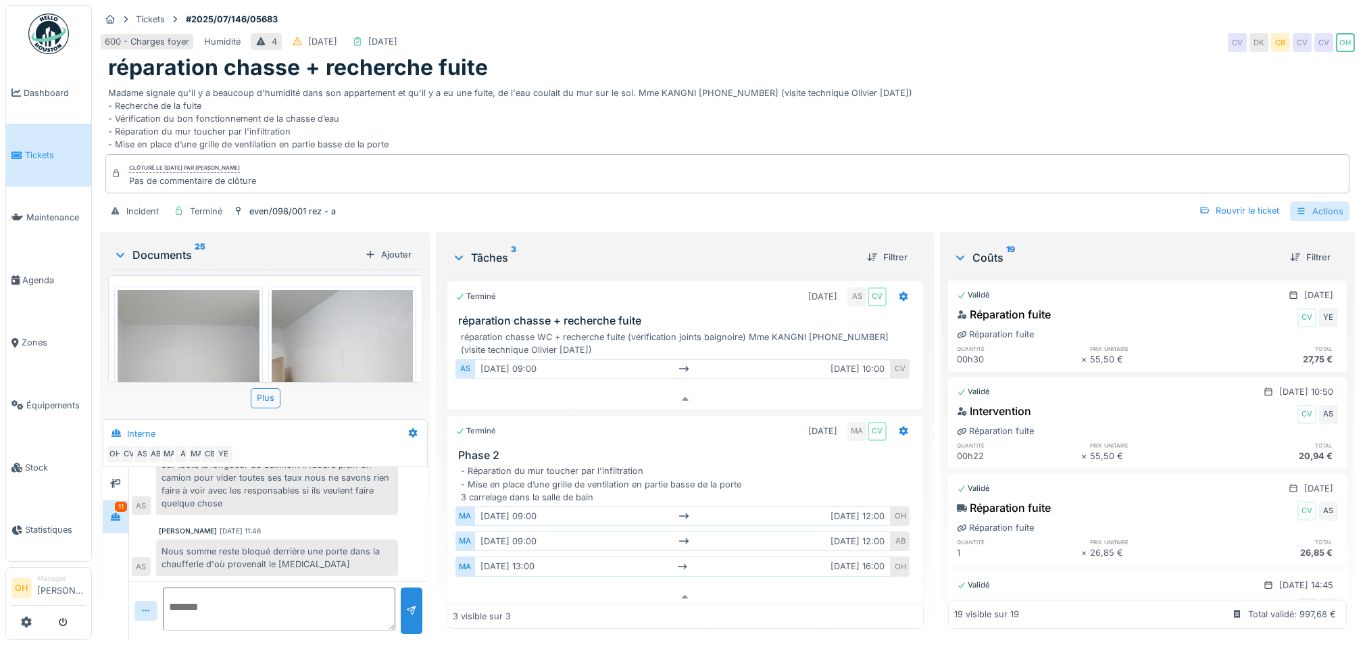
click at [1305, 201] on div "Actions" at bounding box center [1319, 211] width 59 height 20
click at [1246, 272] on div "Bon de travail" at bounding box center [1235, 282] width 166 height 20
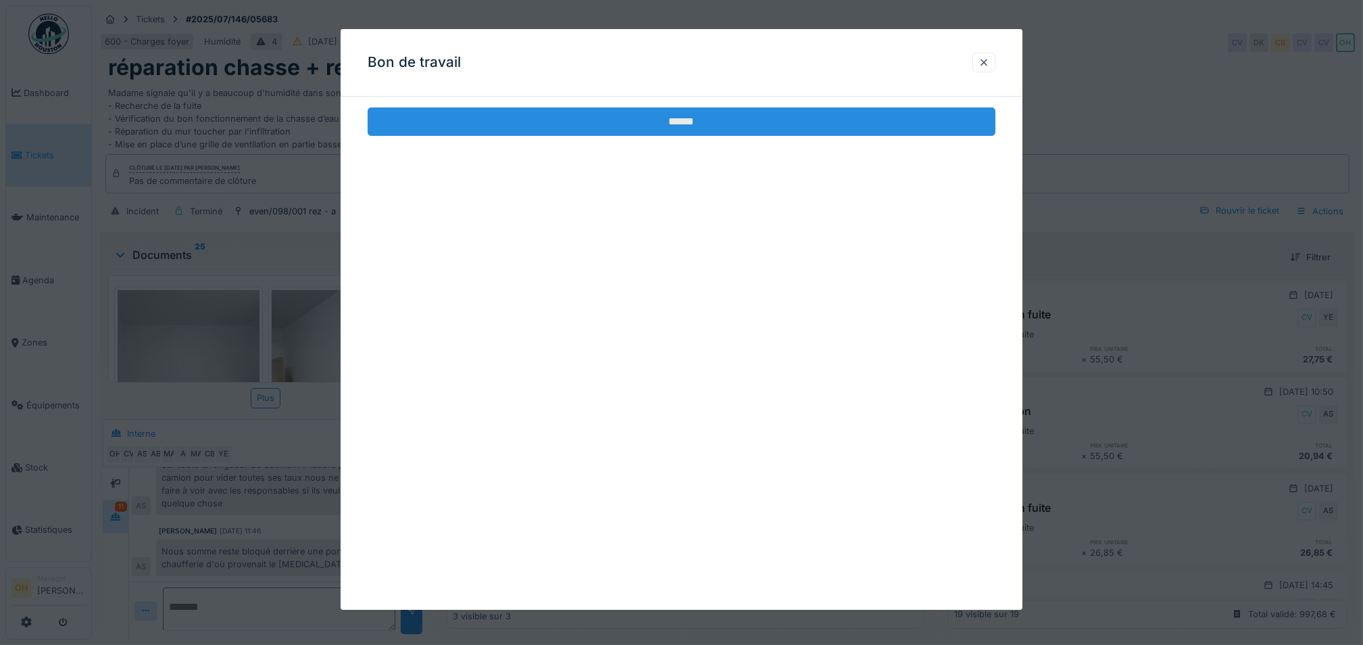
click at [681, 125] on input "******" at bounding box center [682, 121] width 628 height 28
click at [689, 136] on div "******" at bounding box center [682, 136] width 682 height 58
click at [691, 122] on input "******" at bounding box center [682, 121] width 628 height 28
click at [693, 124] on input "******" at bounding box center [682, 121] width 628 height 28
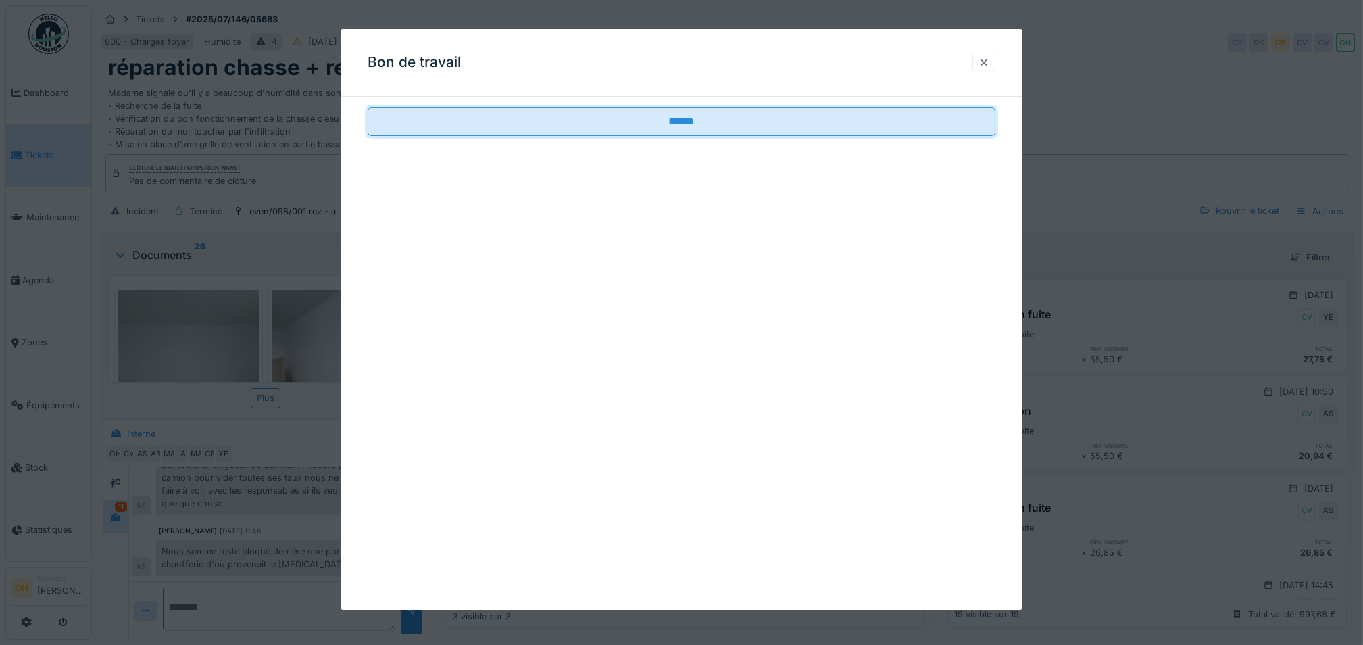
click at [989, 66] on div at bounding box center [983, 62] width 11 height 13
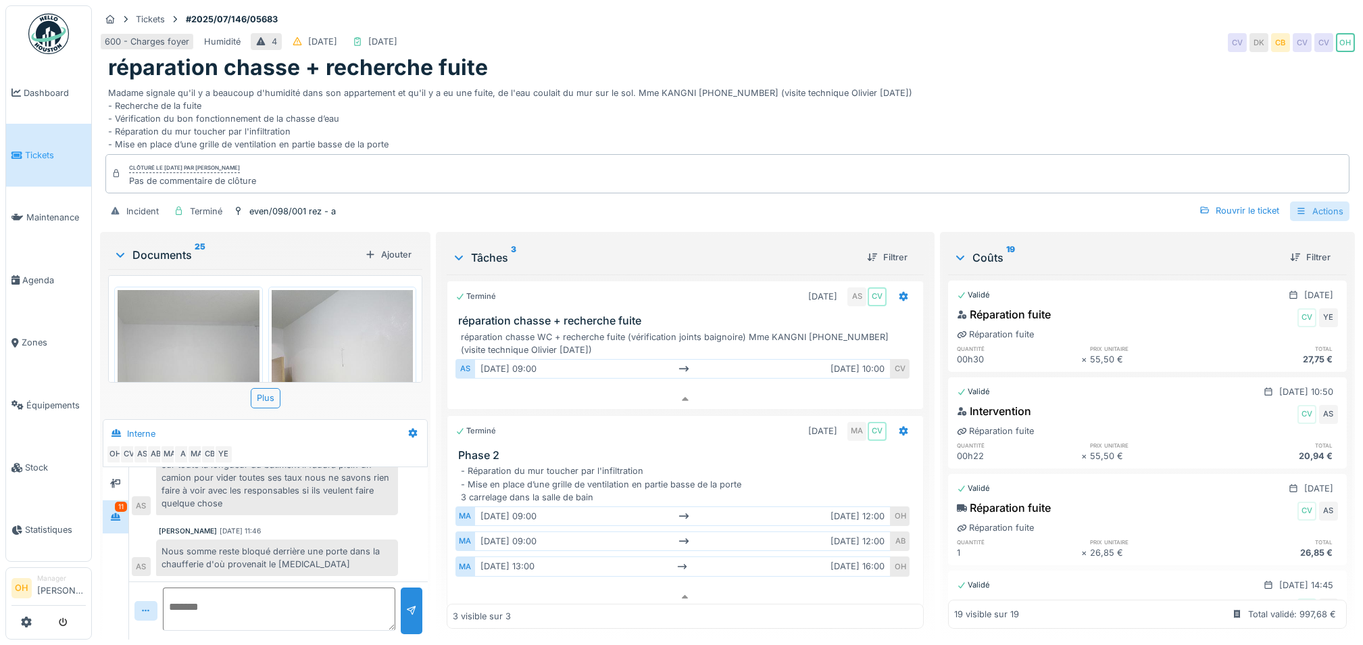
click at [1299, 201] on div "Actions" at bounding box center [1319, 211] width 59 height 20
click at [1212, 272] on div "Bon de travail" at bounding box center [1235, 282] width 166 height 20
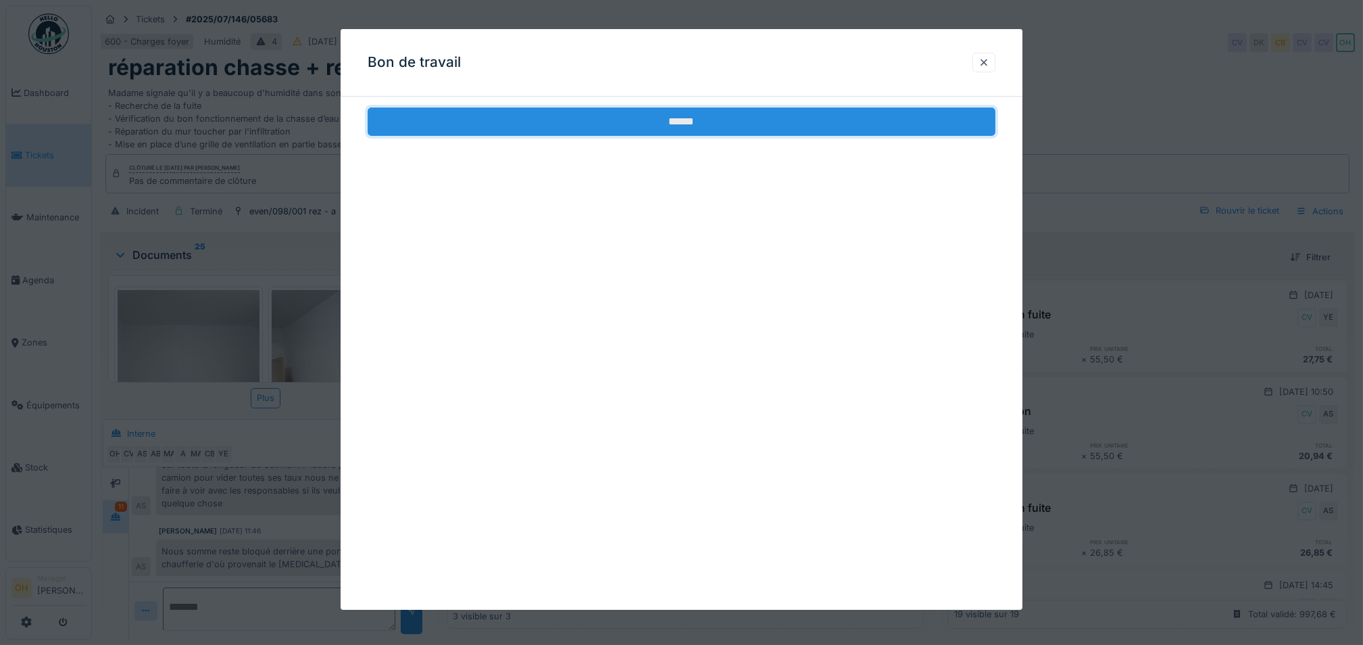
click at [581, 130] on input "******" at bounding box center [682, 121] width 628 height 28
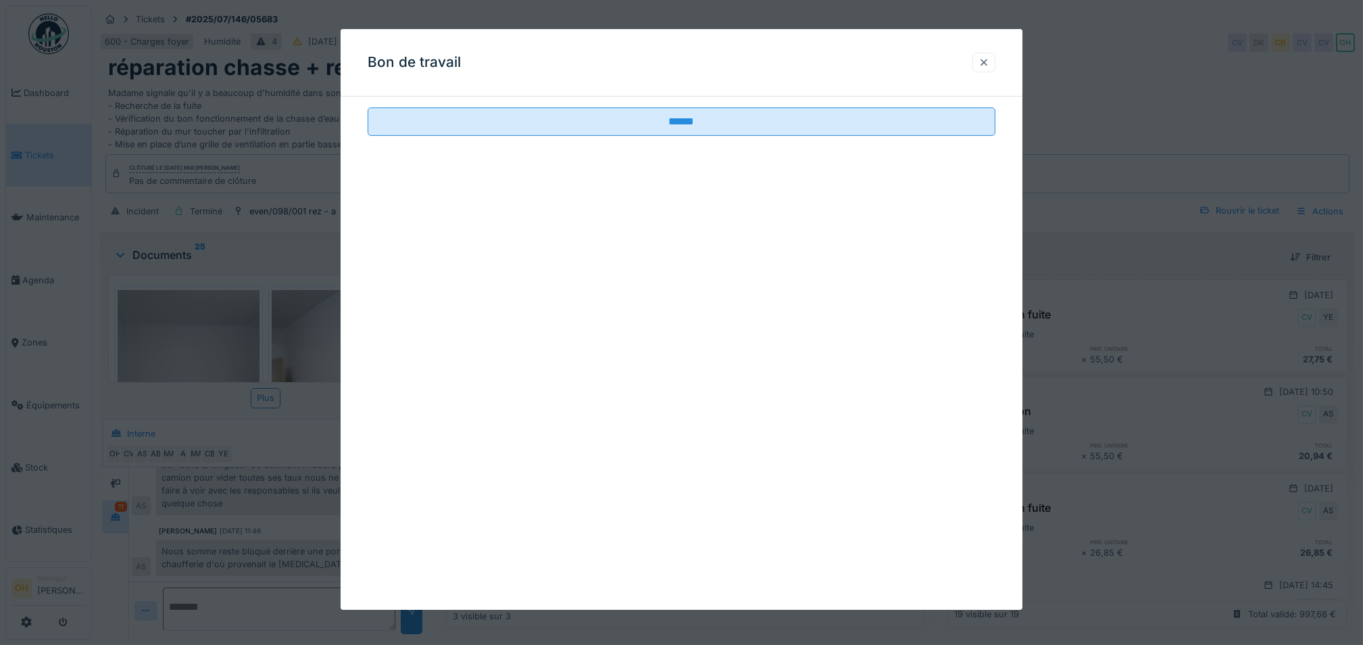
click at [988, 55] on div at bounding box center [983, 63] width 23 height 20
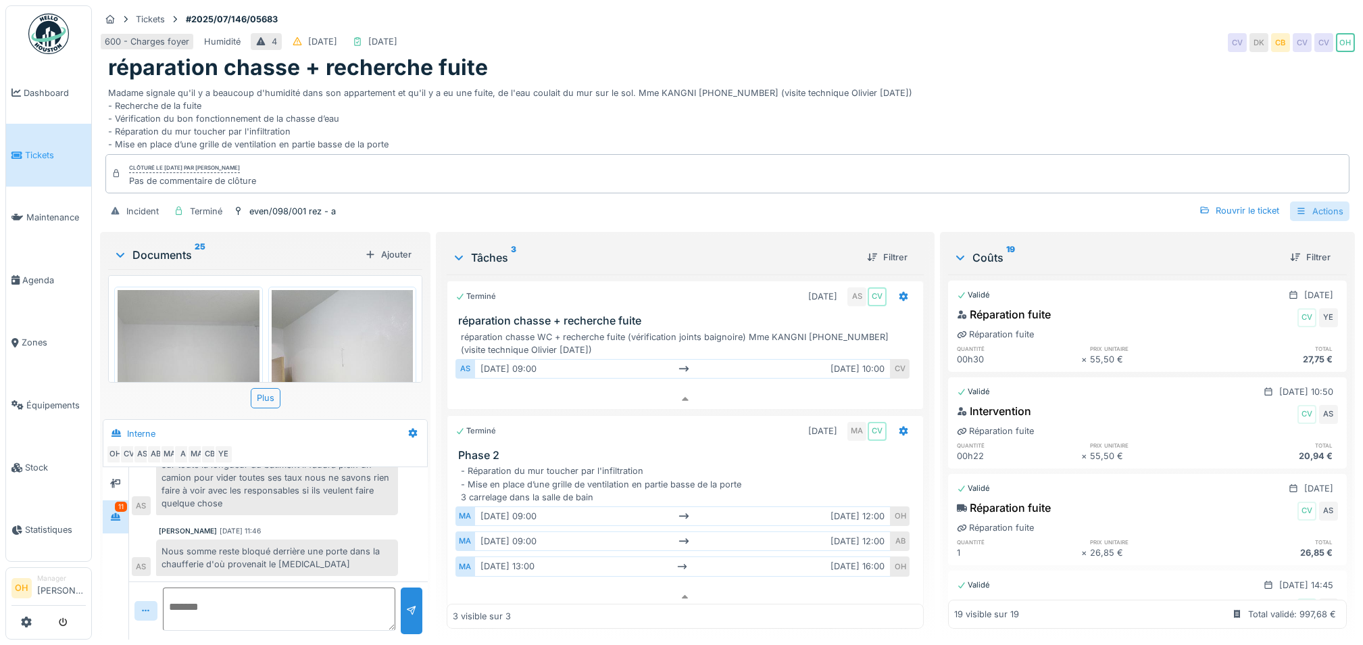
click at [1302, 201] on div "Actions" at bounding box center [1319, 211] width 59 height 20
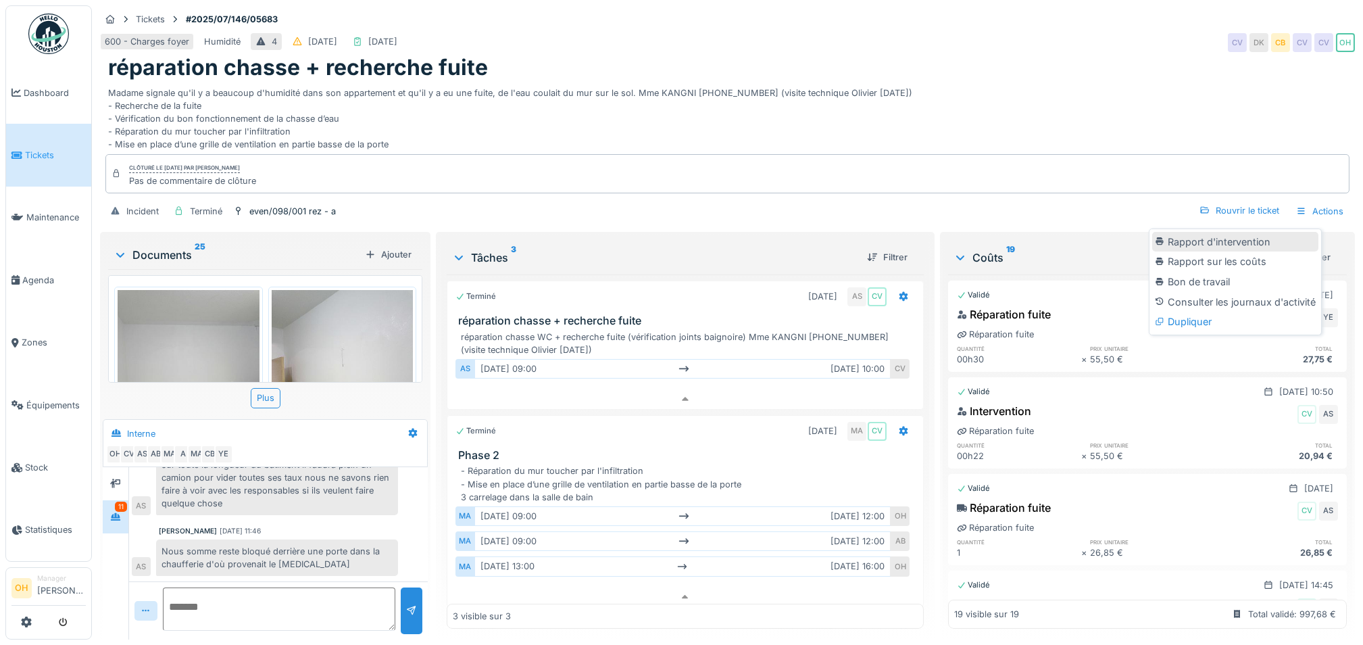
click at [1189, 232] on div "Rapport d'intervention" at bounding box center [1235, 242] width 166 height 20
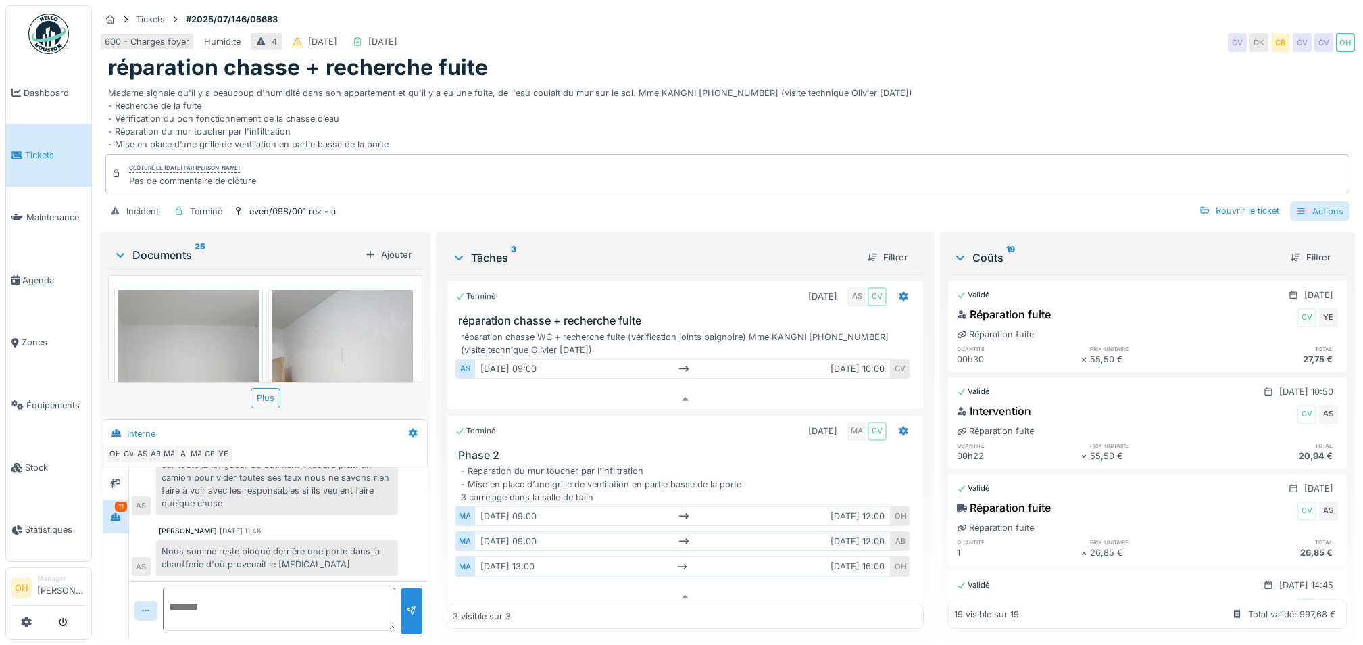
click at [1313, 201] on div "Actions" at bounding box center [1319, 211] width 59 height 20
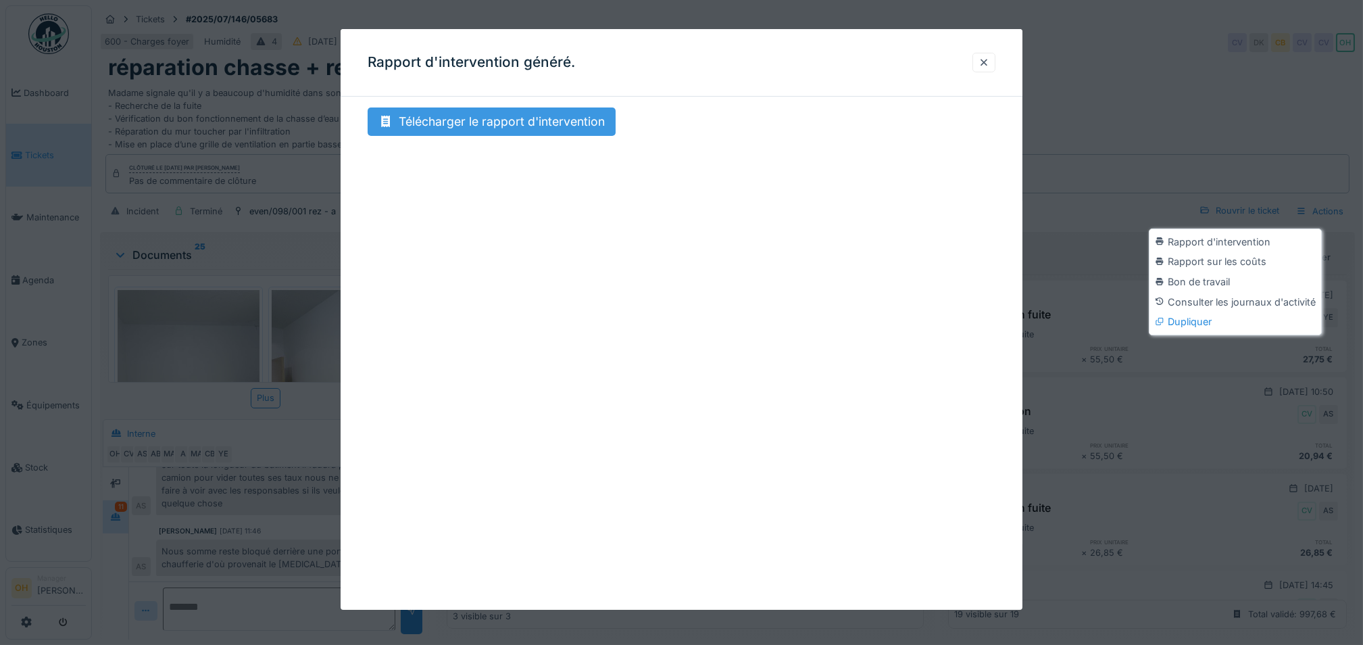
click at [497, 120] on div "Télécharger le rapport d'intervention" at bounding box center [492, 121] width 248 height 28
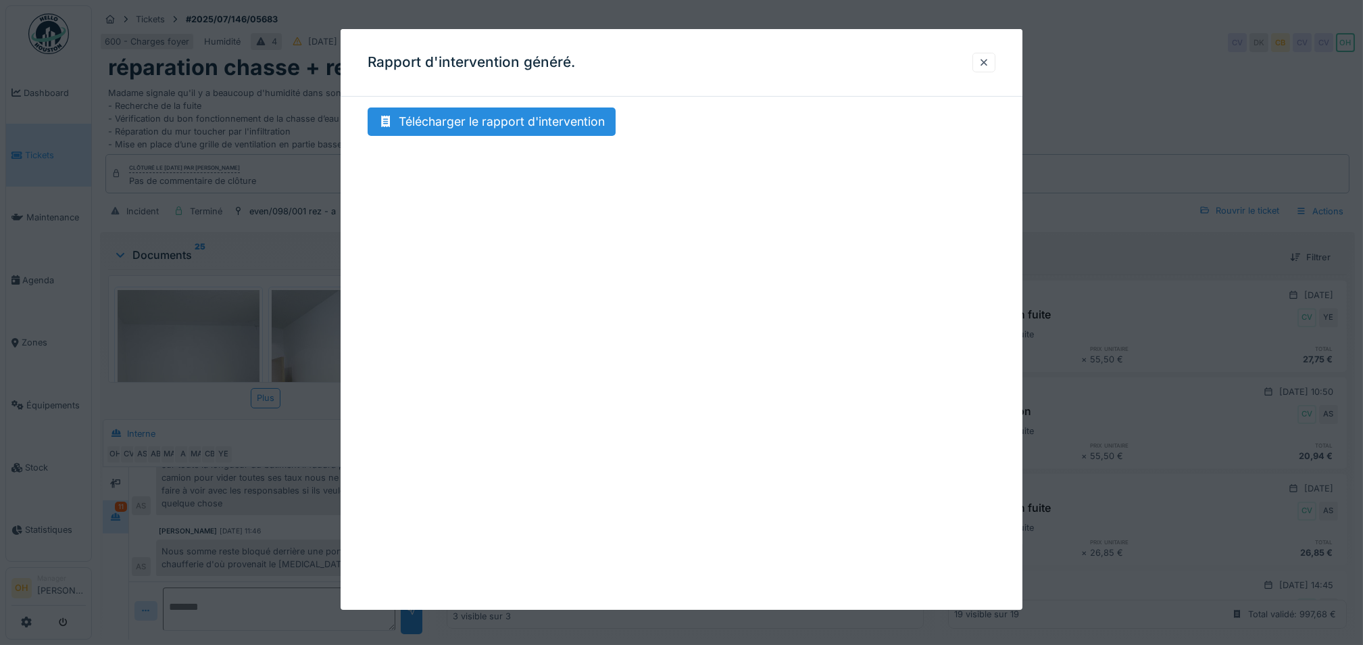
click at [1240, 115] on div at bounding box center [681, 322] width 1363 height 645
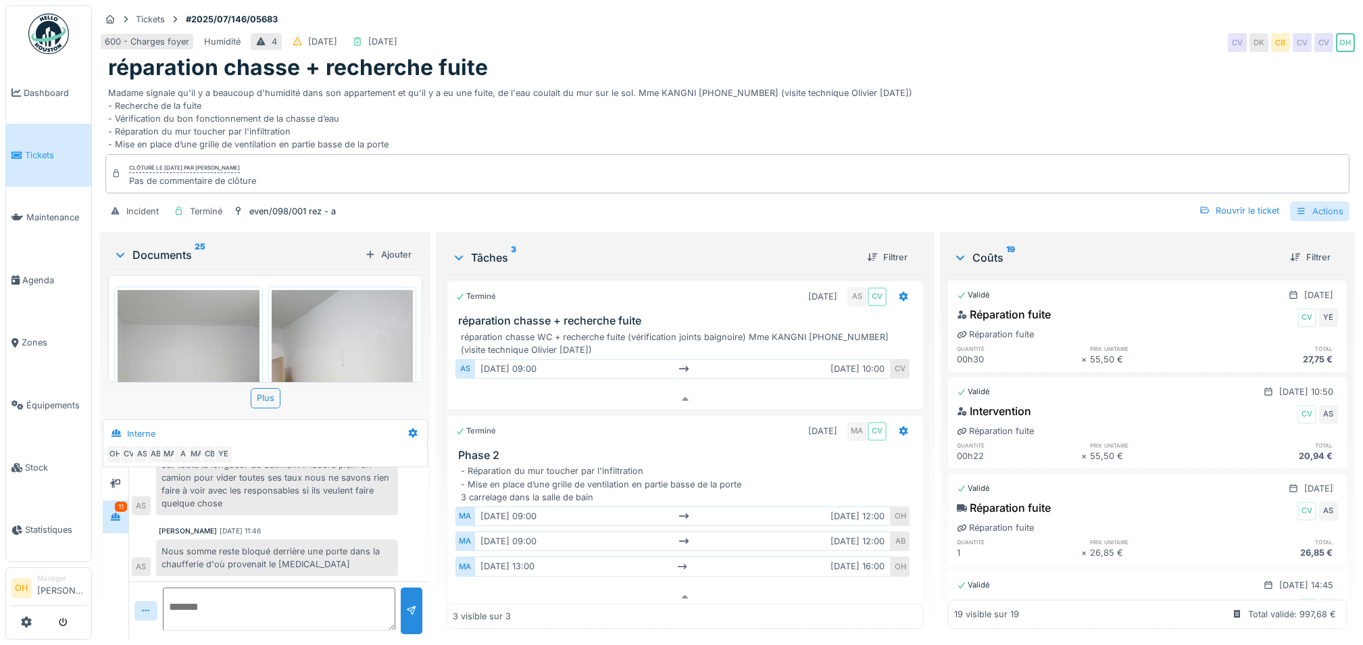
click at [1303, 201] on div "Actions" at bounding box center [1319, 211] width 59 height 20
click at [1226, 251] on div "Rapport sur les coûts" at bounding box center [1235, 261] width 166 height 20
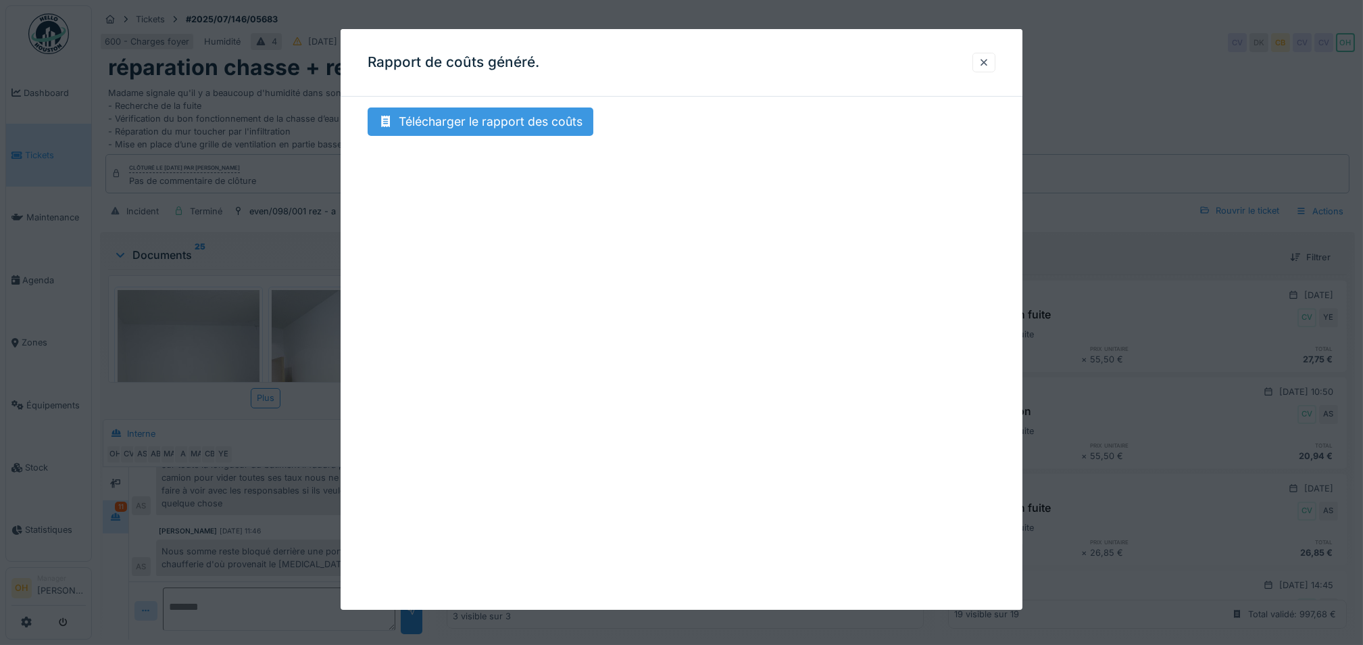
click at [502, 124] on div "Télécharger le rapport des coûts" at bounding box center [481, 121] width 226 height 28
click at [501, 116] on div "Télécharger le rapport des coûts" at bounding box center [481, 121] width 226 height 28
drag, startPoint x: 1309, startPoint y: 86, endPoint x: 1292, endPoint y: 81, distance: 17.7
click at [1309, 87] on div at bounding box center [681, 322] width 1363 height 645
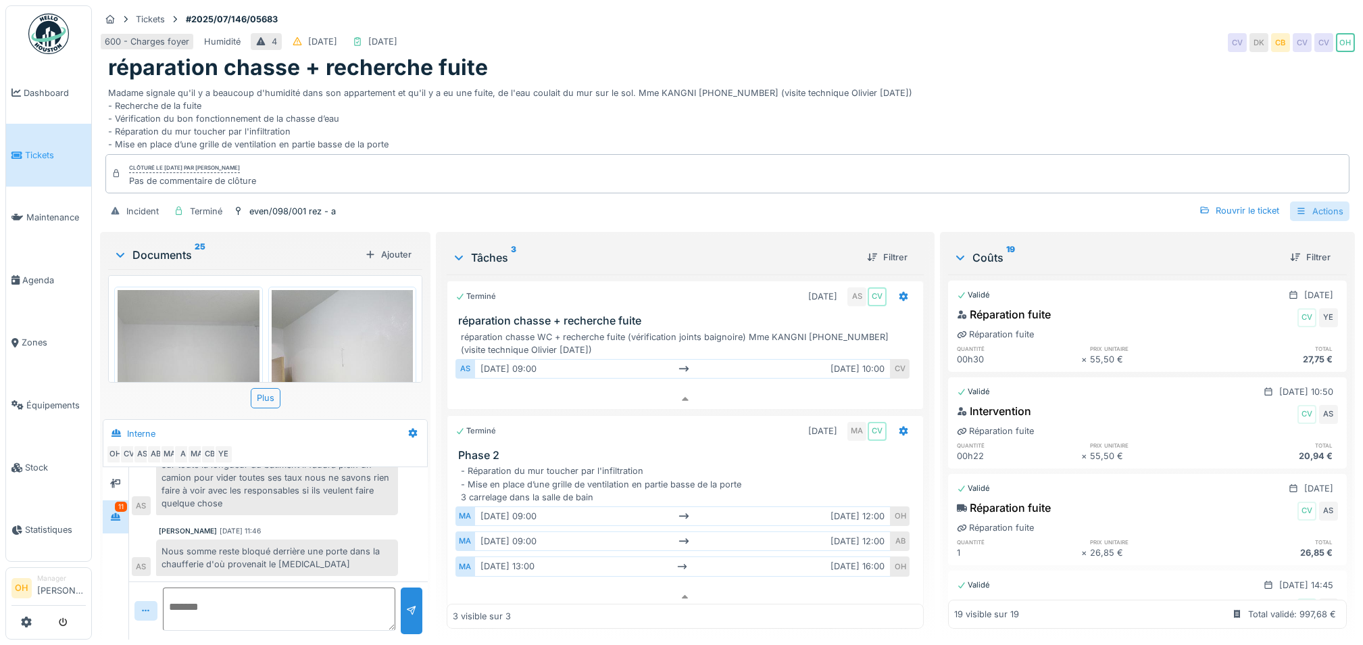
click at [1296, 207] on icon at bounding box center [1301, 211] width 11 height 9
click at [284, 11] on div "Tickets #2025/07/146/05683" at bounding box center [727, 19] width 1255 height 17
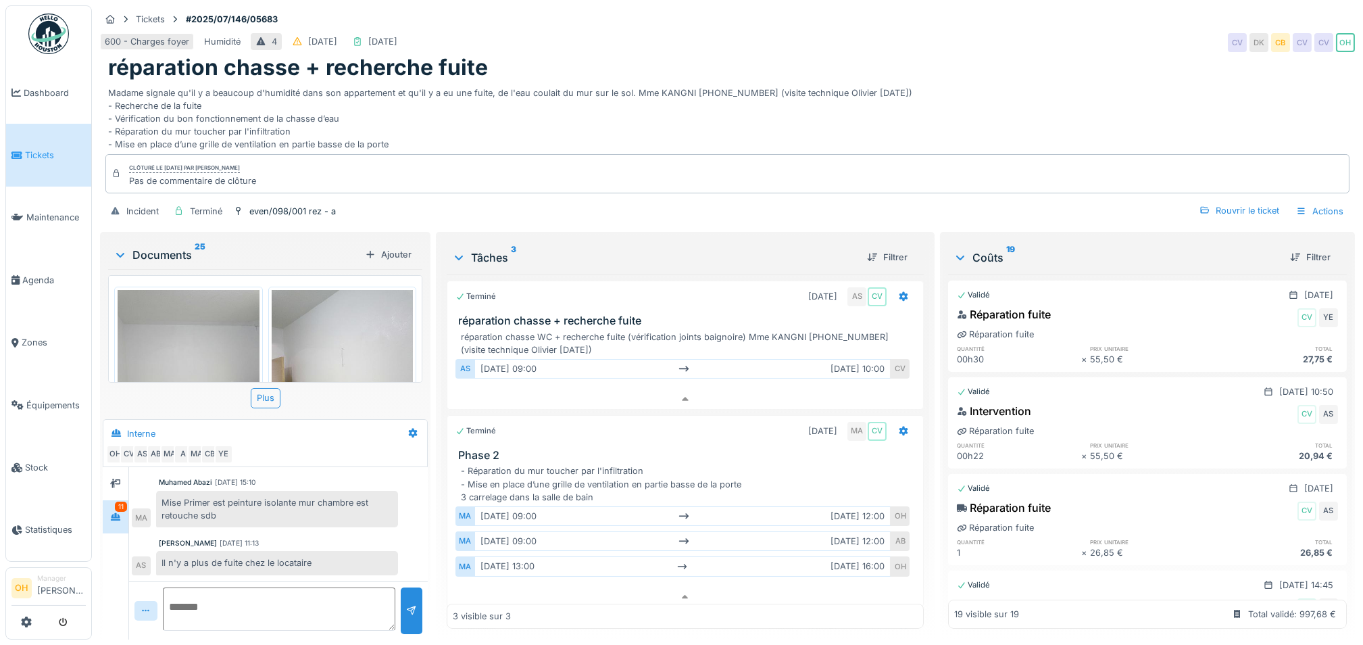
scroll to position [482, 0]
